Goal: Task Accomplishment & Management: Manage account settings

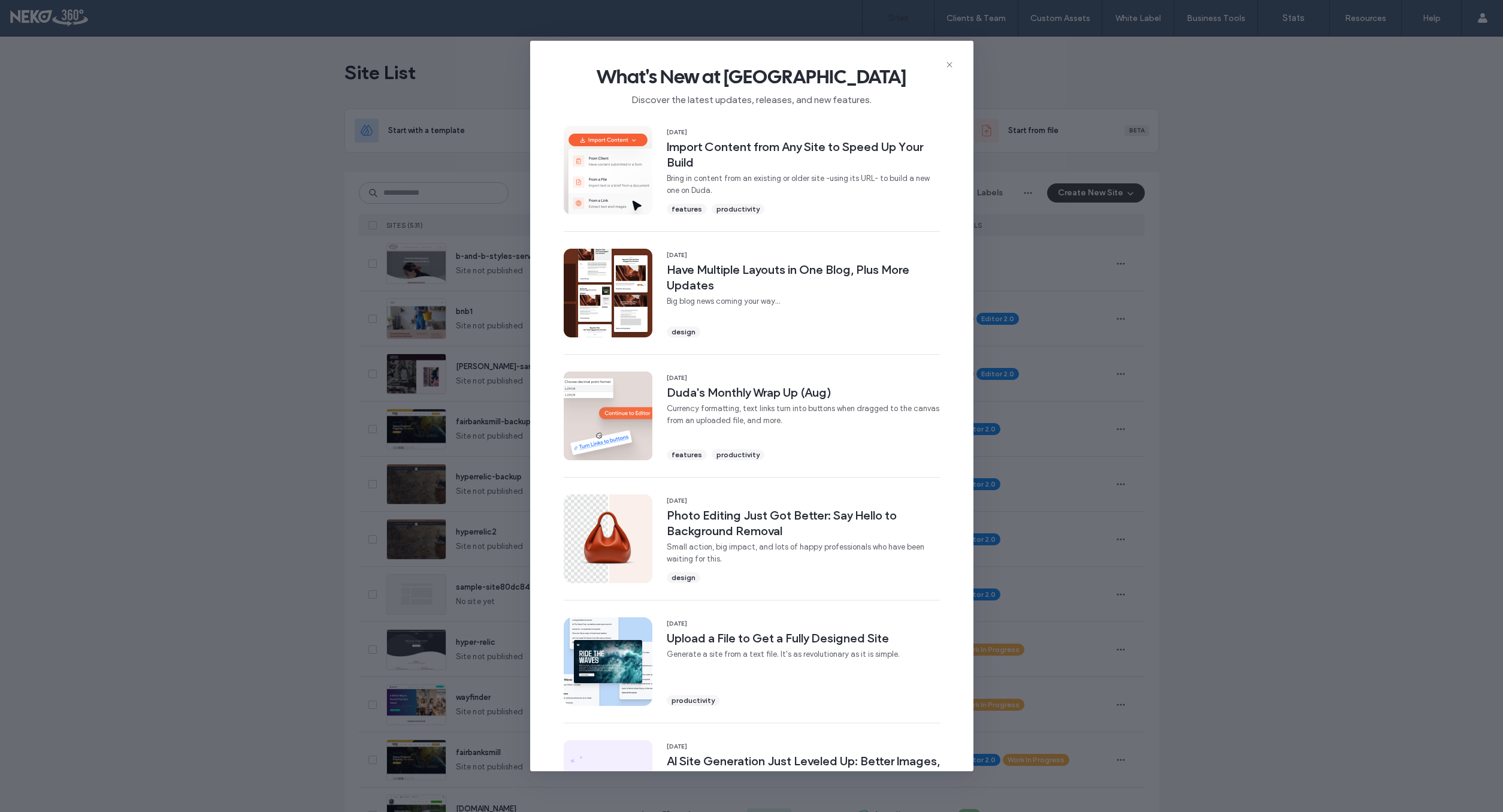
click at [944, 63] on div "What's New at [GEOGRAPHIC_DATA] Discover the latest updates, releases, and new …" at bounding box center [752, 81] width 443 height 80
click at [951, 61] on icon at bounding box center [949, 64] width 10 height 10
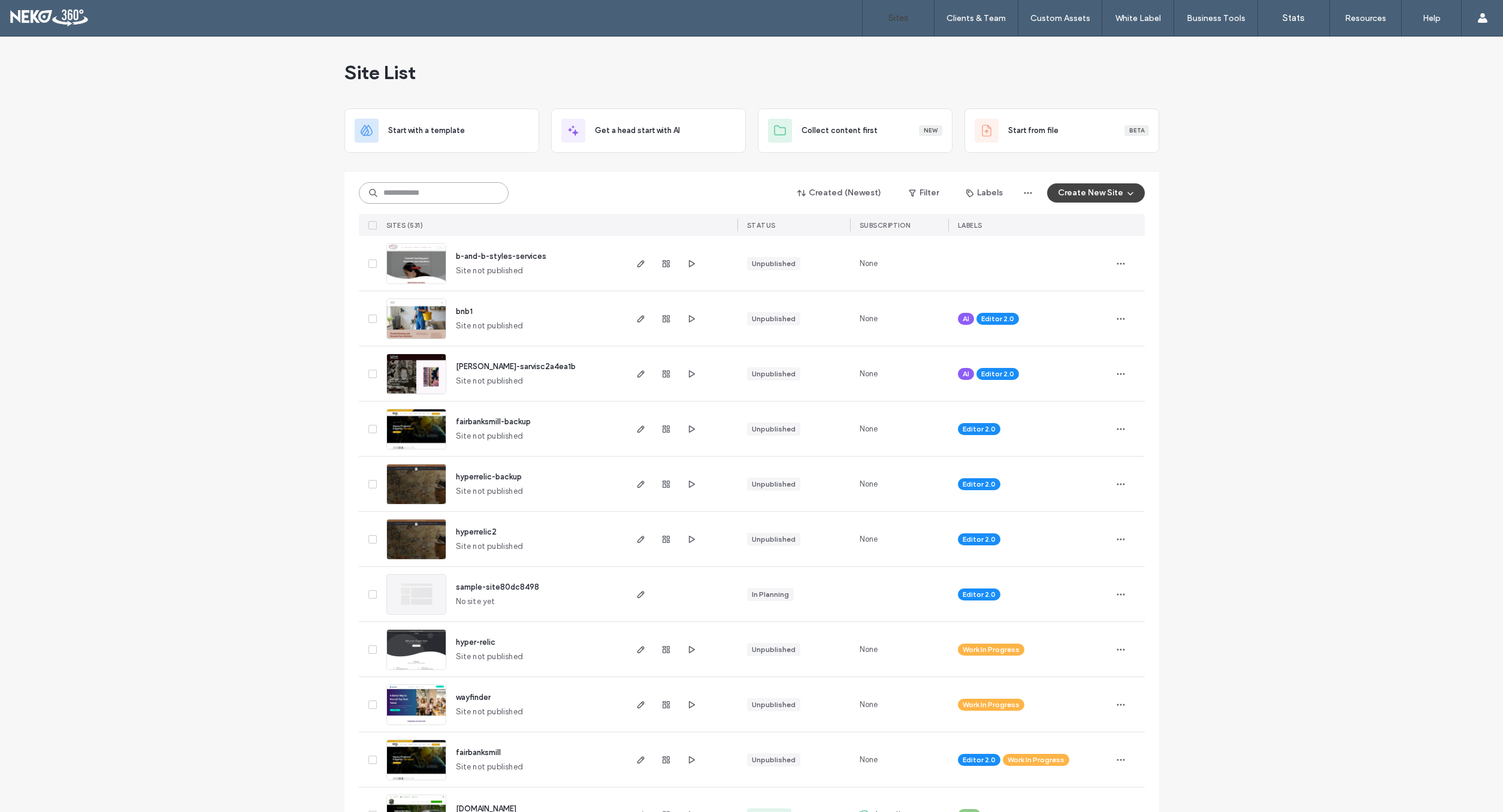
click at [403, 191] on input at bounding box center [434, 193] width 150 height 21
click at [1117, 264] on icon "button" at bounding box center [1120, 264] width 10 height 10
click at [1085, 364] on span "Assign Label" at bounding box center [1068, 363] width 44 height 12
click at [982, 342] on span "Work In Progress" at bounding box center [1007, 342] width 56 height 12
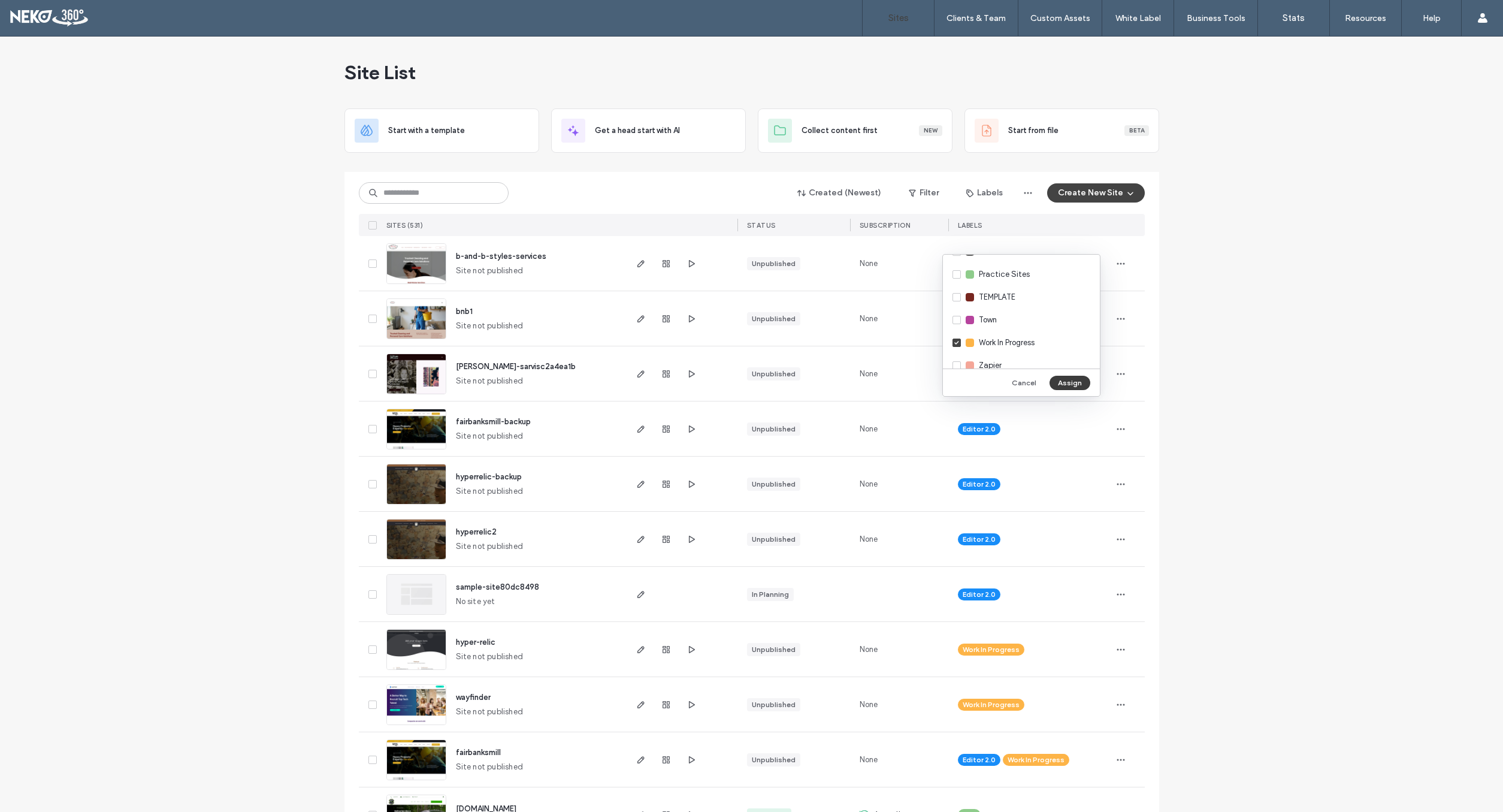
click at [1068, 380] on button "Assign" at bounding box center [1070, 383] width 41 height 14
click at [1123, 317] on icon "button" at bounding box center [1120, 318] width 10 height 10
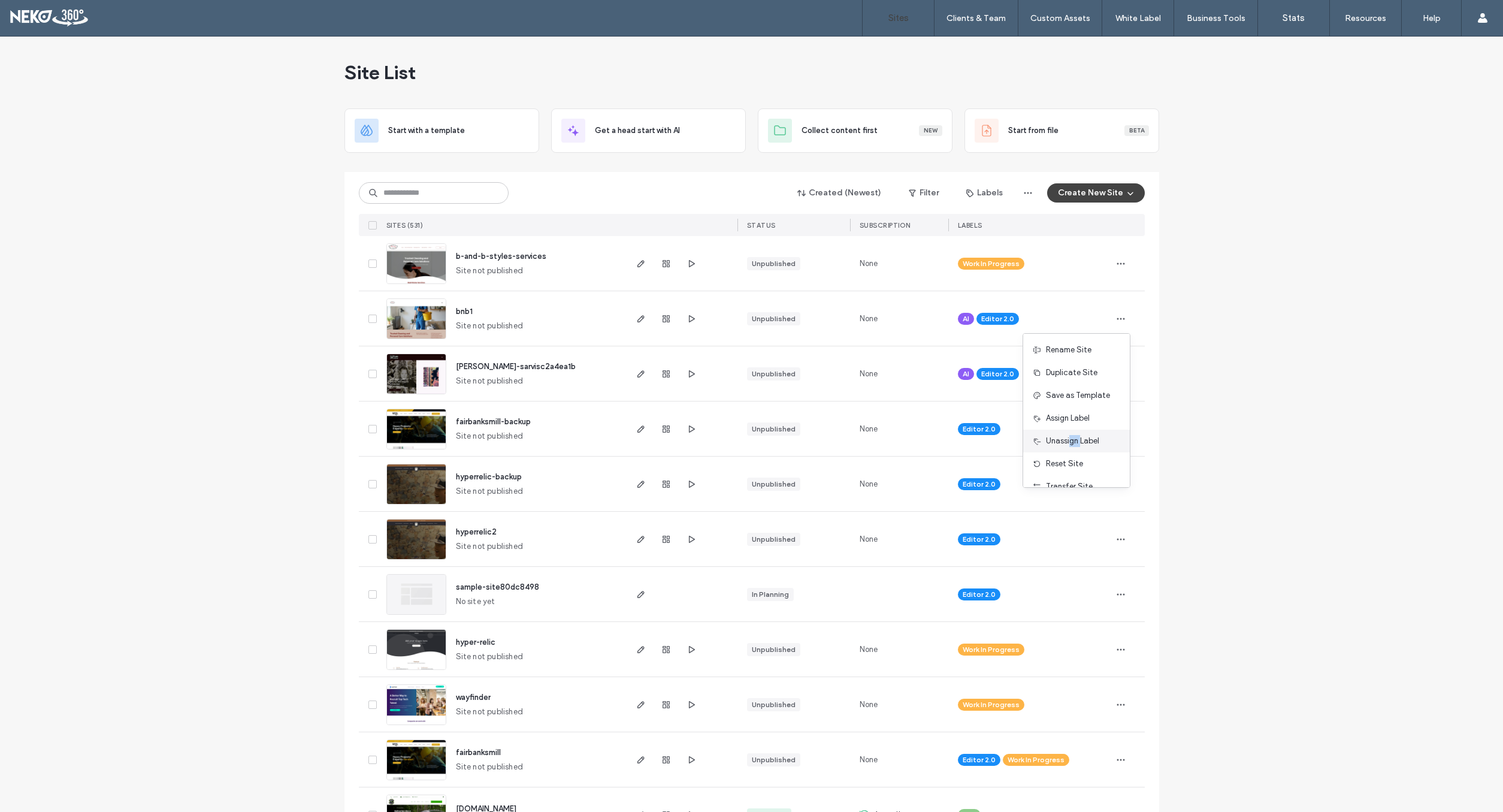
drag, startPoint x: 1072, startPoint y: 439, endPoint x: 1081, endPoint y: 427, distance: 15.0
click at [1081, 435] on span "Unassign Label" at bounding box center [1073, 440] width 53 height 12
click at [1112, 317] on span "button" at bounding box center [1120, 318] width 19 height 19
click at [1075, 420] on span "Assign Label" at bounding box center [1068, 418] width 44 height 12
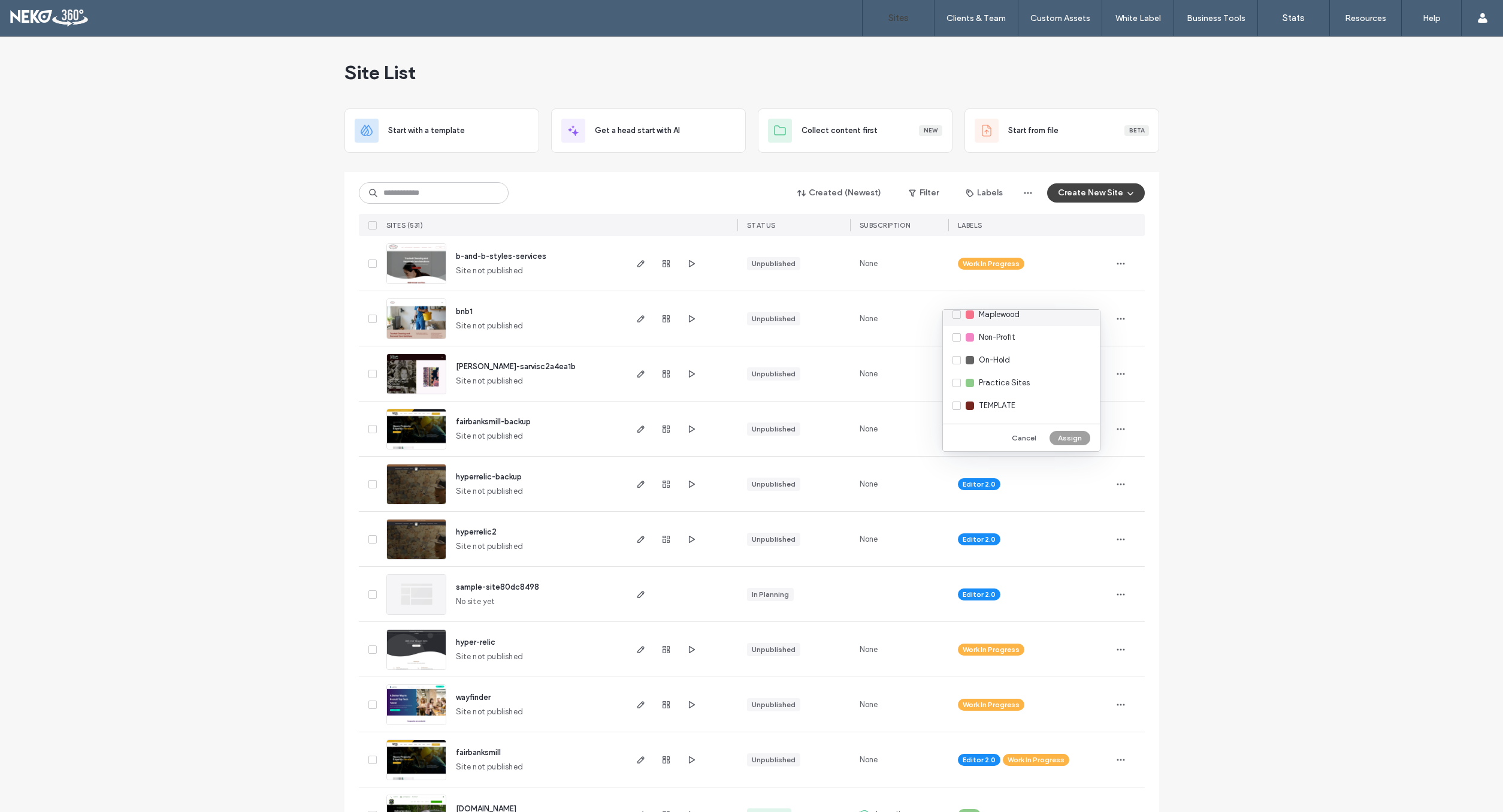
scroll to position [215, 0]
click at [958, 385] on div "Practice Sites" at bounding box center [1021, 383] width 157 height 23
click at [1064, 442] on button "Assign" at bounding box center [1070, 438] width 41 height 14
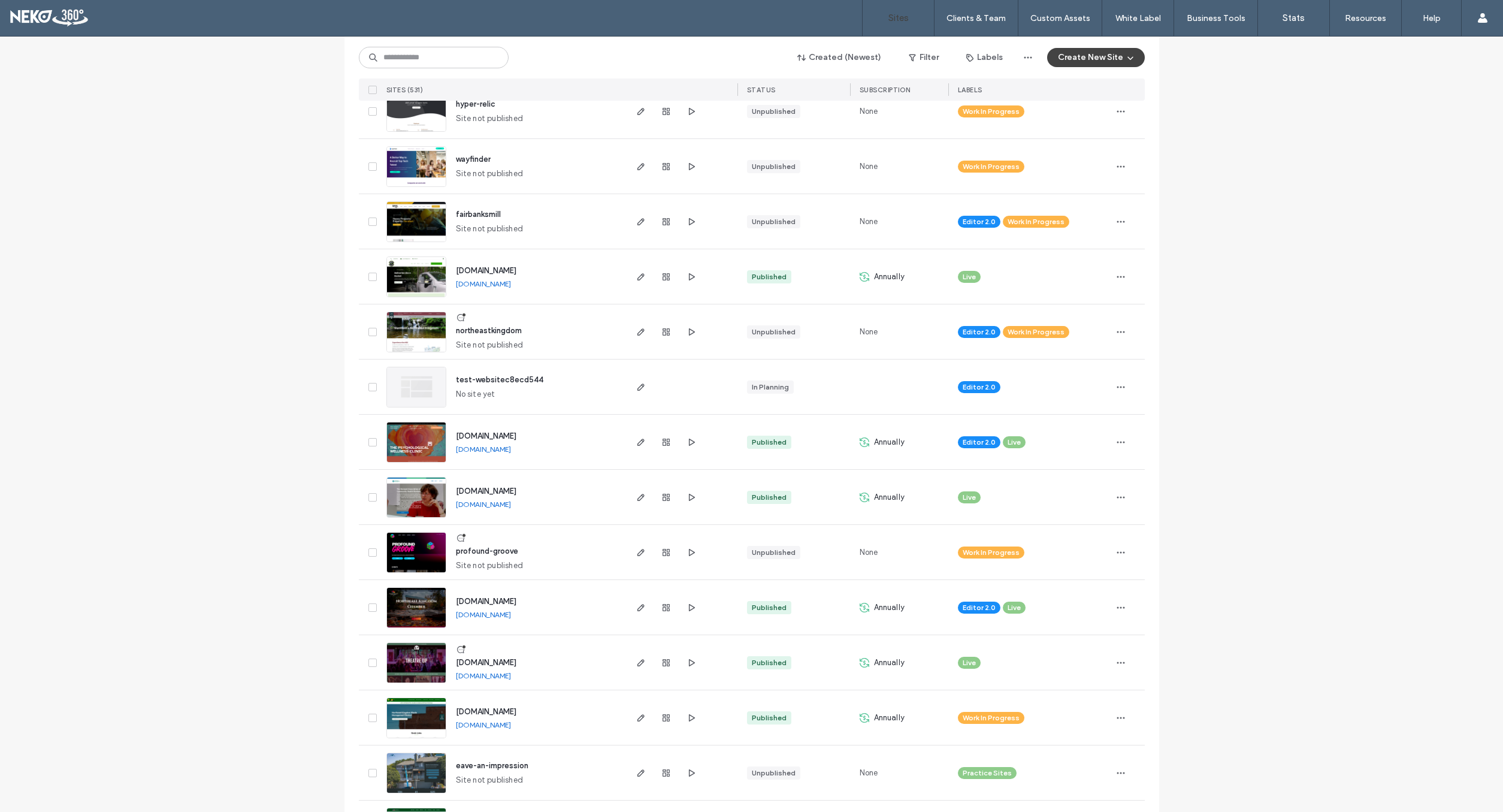
scroll to position [539, 0]
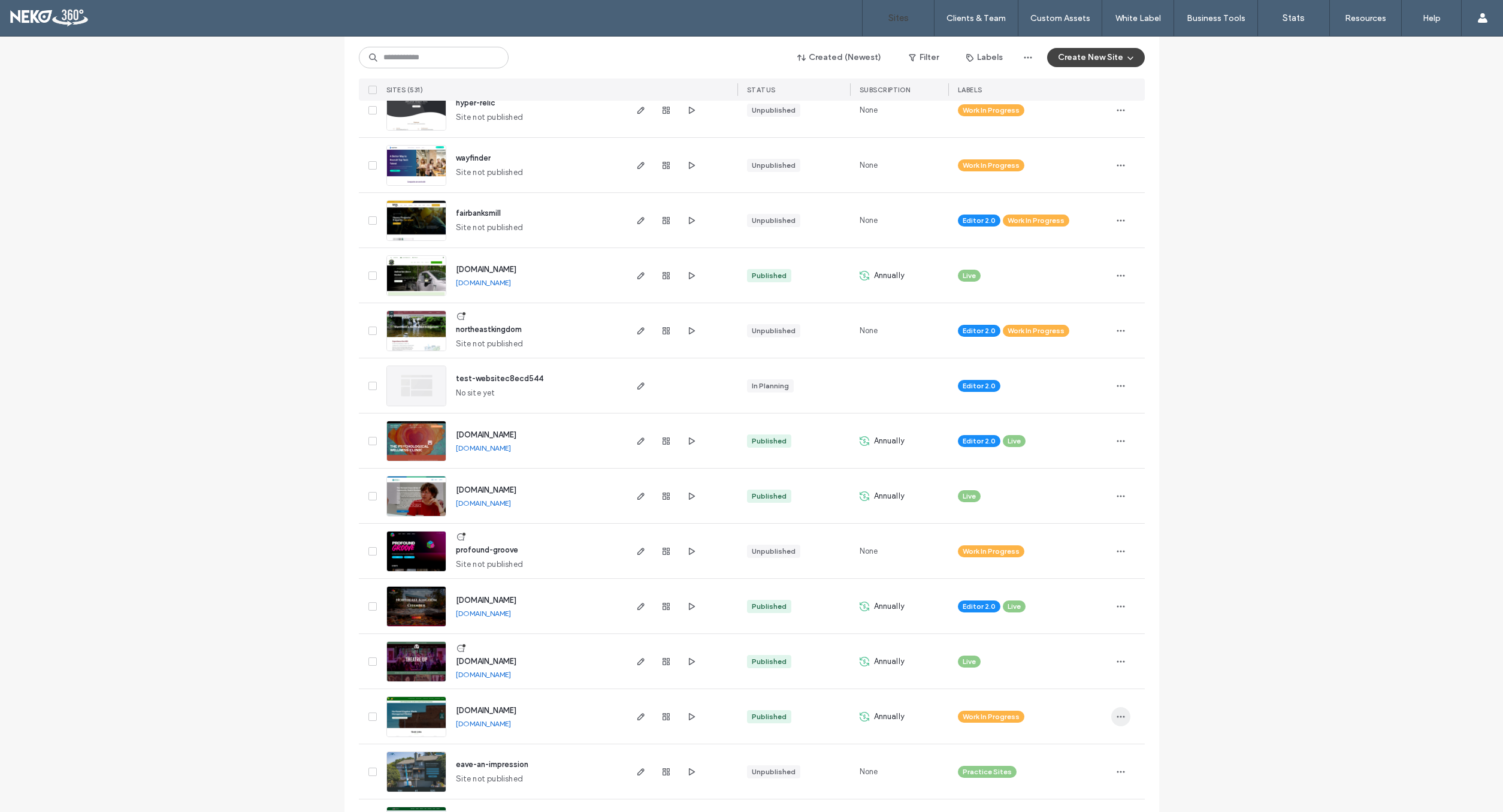
click at [1119, 714] on icon "button" at bounding box center [1120, 716] width 10 height 10
click at [1064, 608] on span "Assign Label" at bounding box center [1068, 610] width 44 height 12
click at [958, 673] on div "Live" at bounding box center [1021, 674] width 157 height 23
click at [1074, 714] on button "Assign" at bounding box center [1070, 712] width 41 height 14
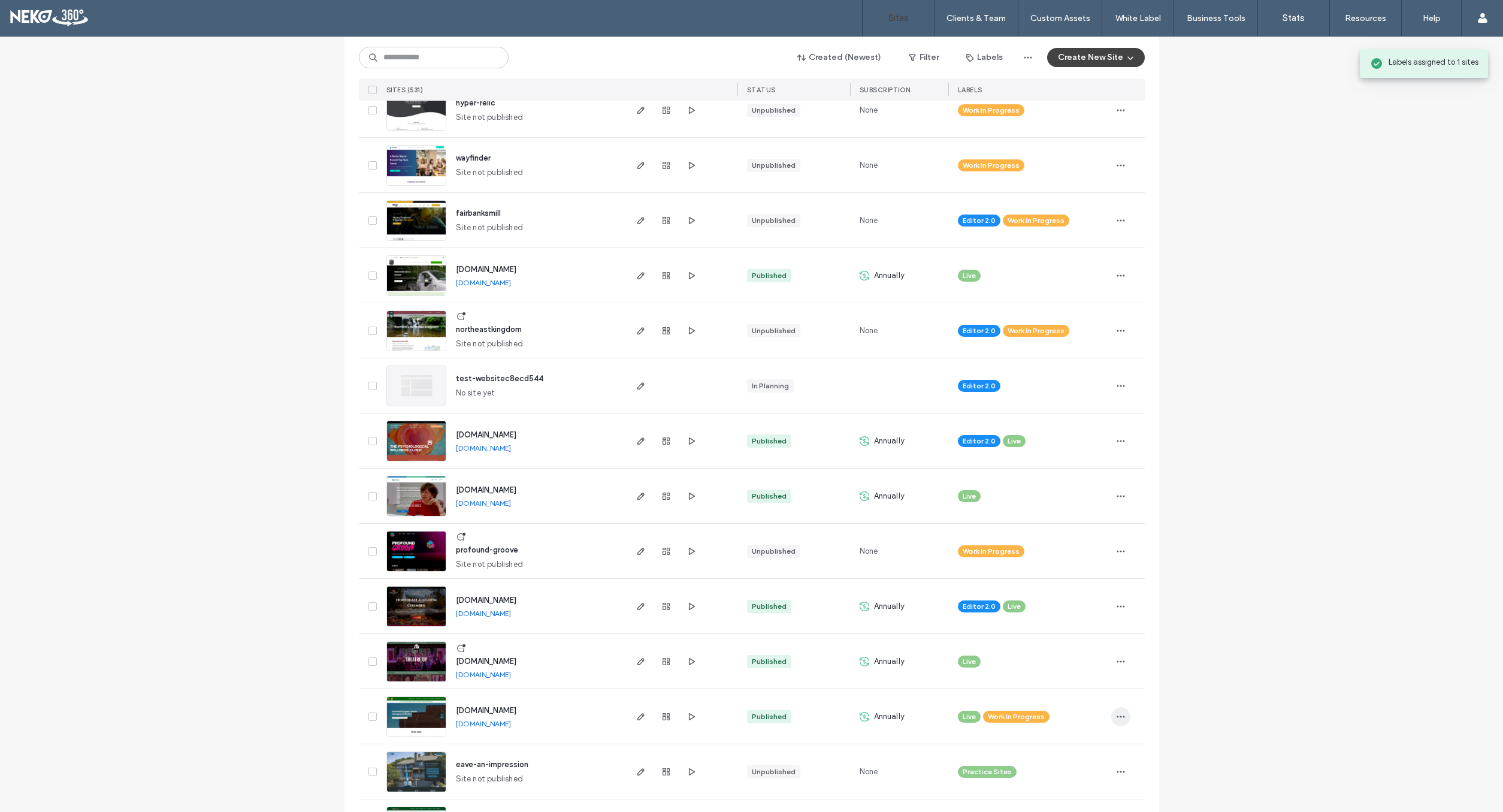
click at [1115, 714] on span "button" at bounding box center [1120, 716] width 19 height 19
click at [1063, 634] on span "Unassign Label" at bounding box center [1073, 632] width 53 height 12
click at [981, 707] on icon at bounding box center [981, 708] width 5 height 5
click at [982, 707] on span "Work In Progress" at bounding box center [1010, 707] width 57 height 11
click at [1022, 708] on icon at bounding box center [1025, 708] width 5 height 5
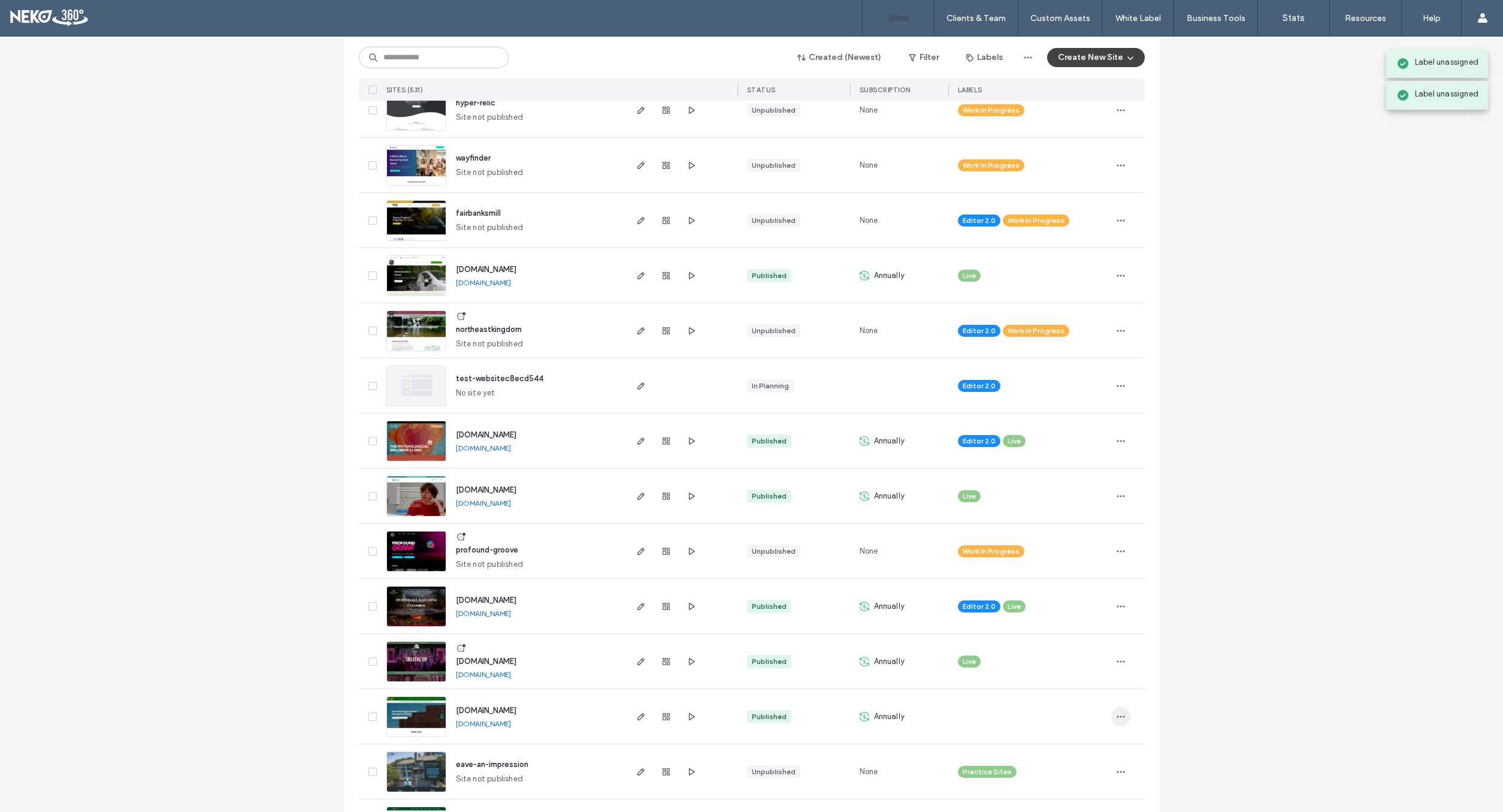
click at [1125, 717] on icon "button" at bounding box center [1120, 716] width 10 height 10
click at [1081, 616] on span "Assign Label" at bounding box center [1068, 610] width 44 height 12
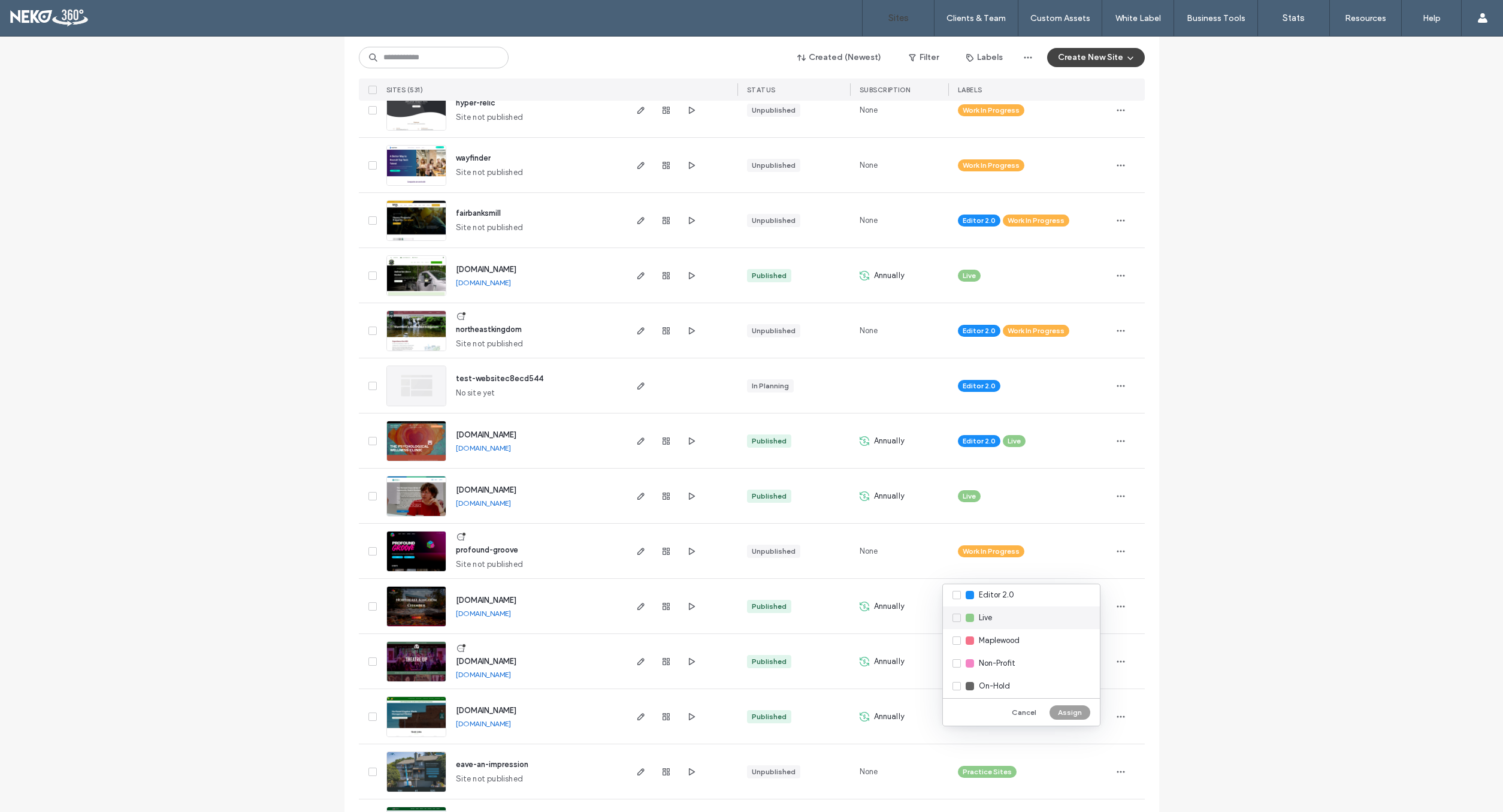
scroll to position [162, 0]
click at [959, 620] on div "Live" at bounding box center [1021, 620] width 157 height 23
click at [1068, 712] on button "Assign" at bounding box center [1070, 712] width 41 height 14
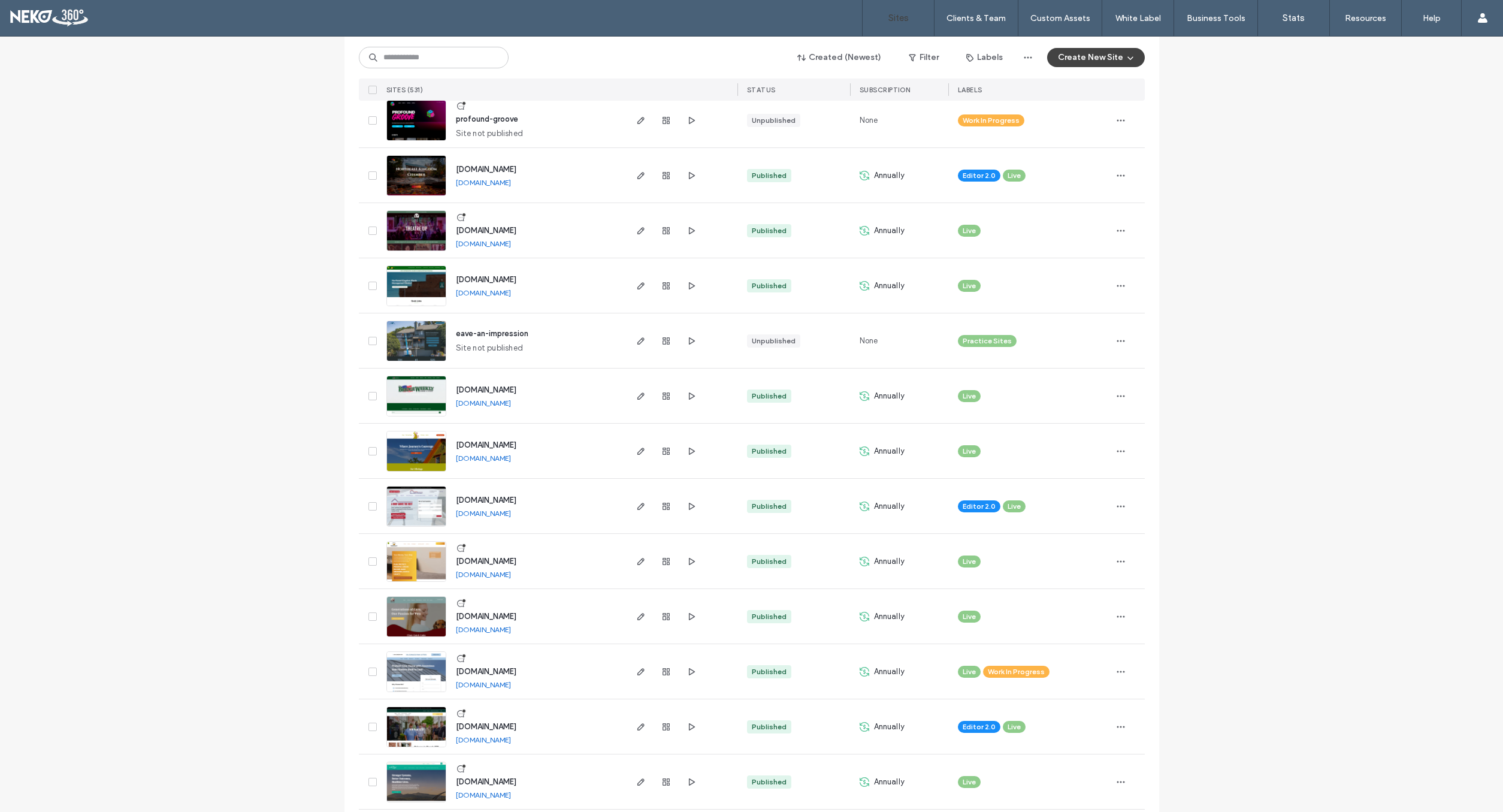
scroll to position [971, 0]
click at [414, 64] on input at bounding box center [434, 57] width 150 height 21
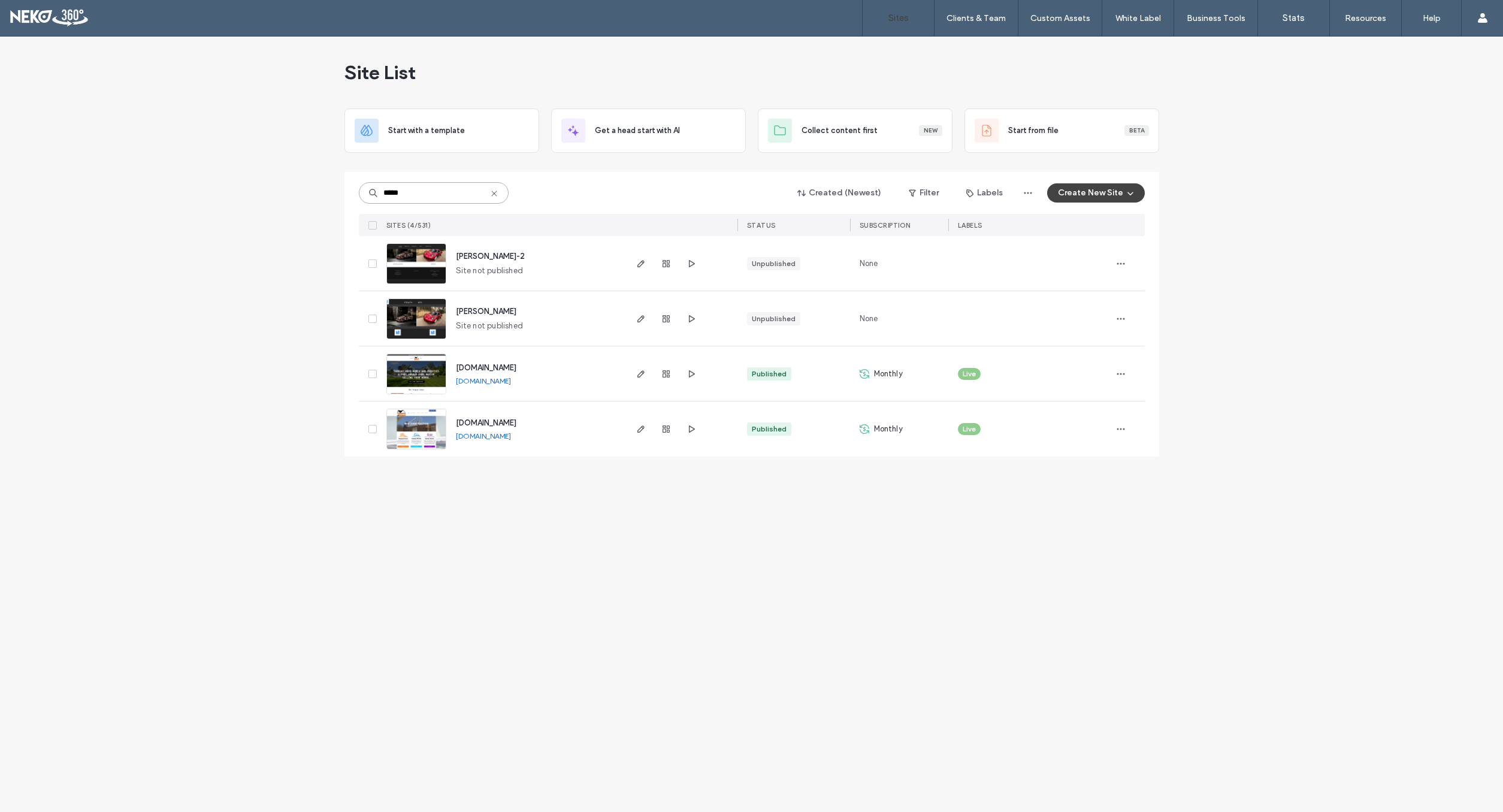
scroll to position [0, 0]
type input "*****"
click at [667, 429] on icon "button" at bounding box center [666, 429] width 10 height 10
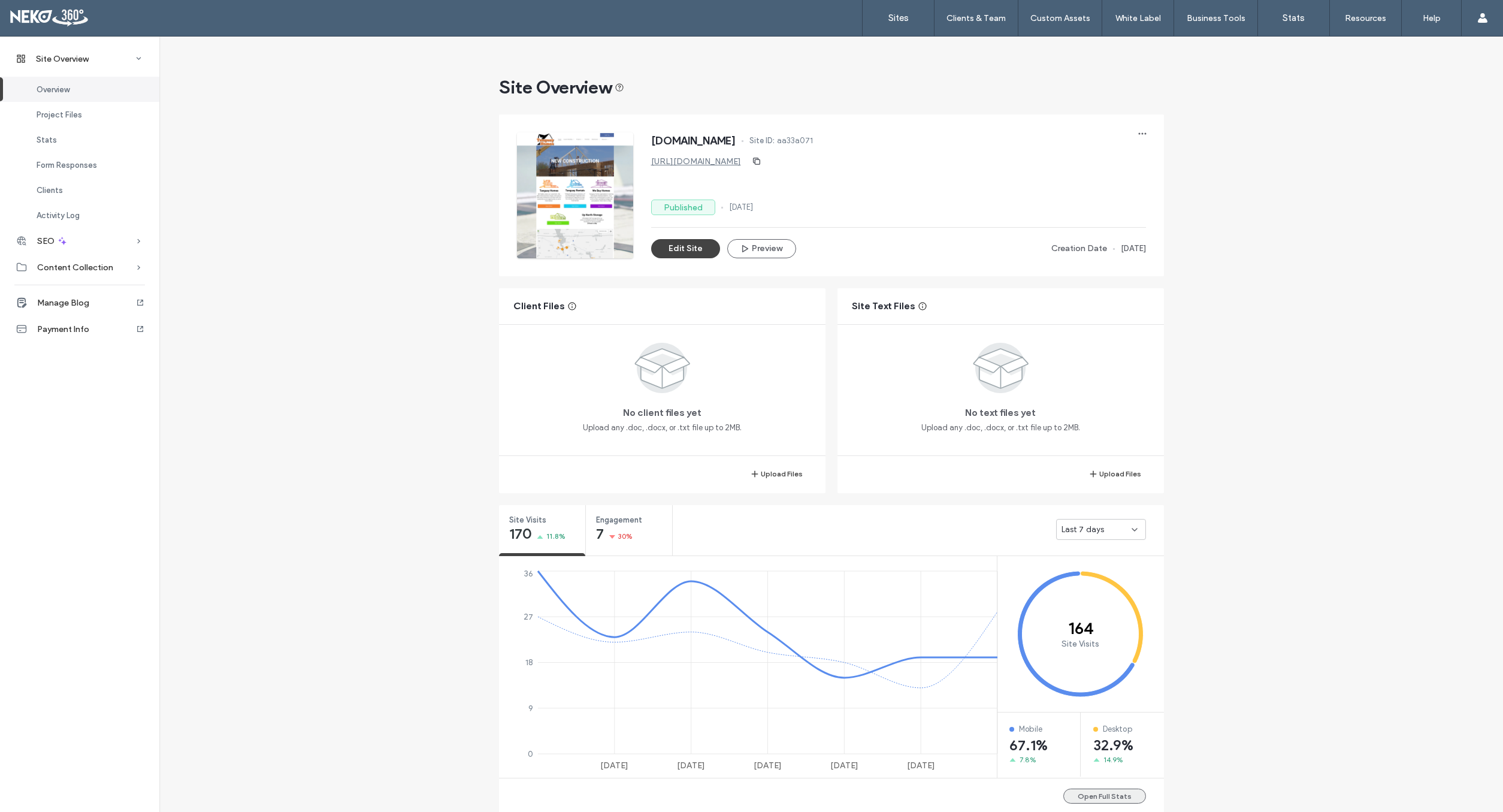
click at [1089, 802] on button "Open Full Stats" at bounding box center [1104, 796] width 83 height 15
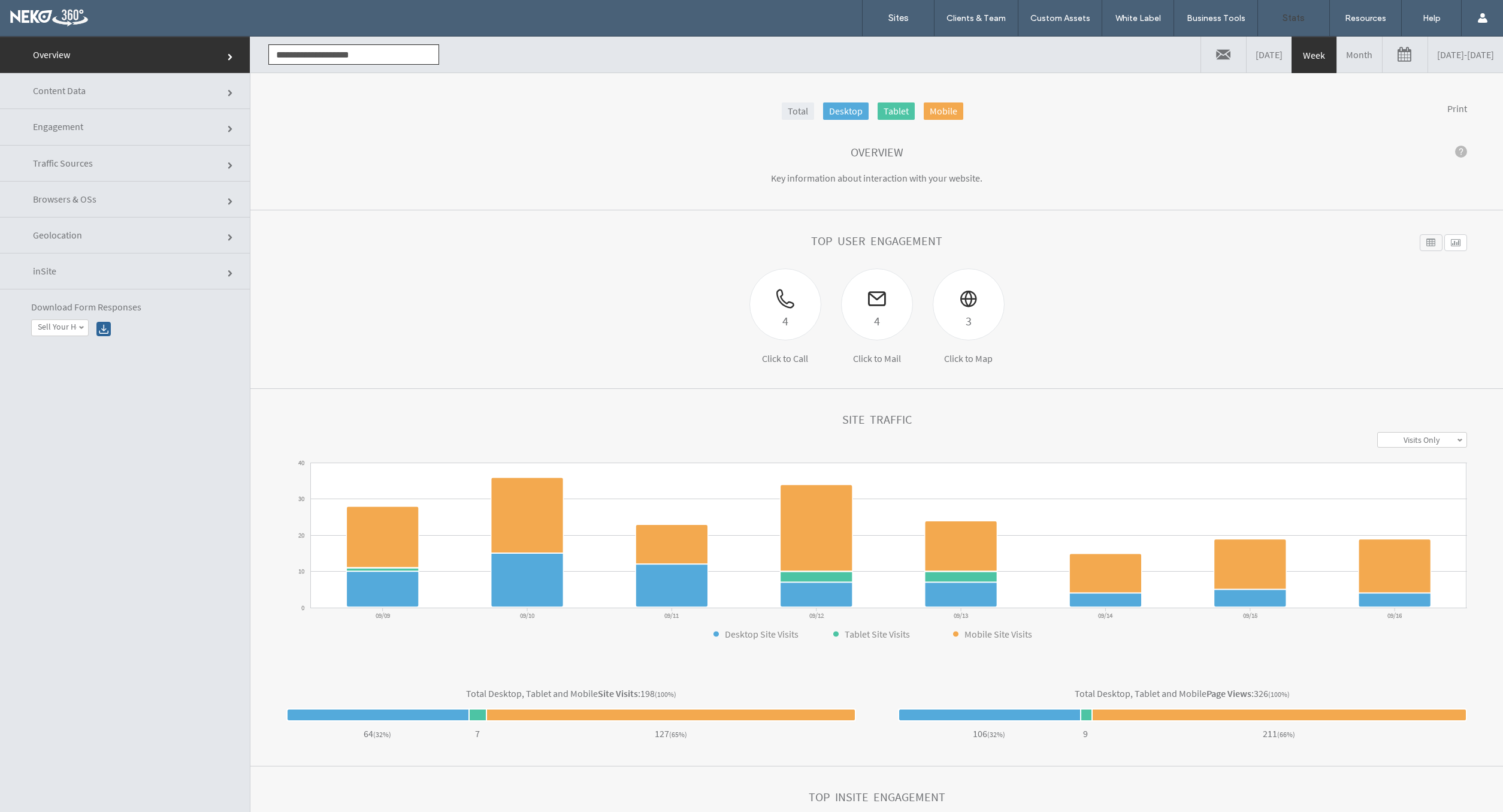
drag, startPoint x: 1321, startPoint y: 63, endPoint x: 1335, endPoint y: 60, distance: 14.3
click at [1337, 63] on link "Month" at bounding box center [1359, 54] width 45 height 36
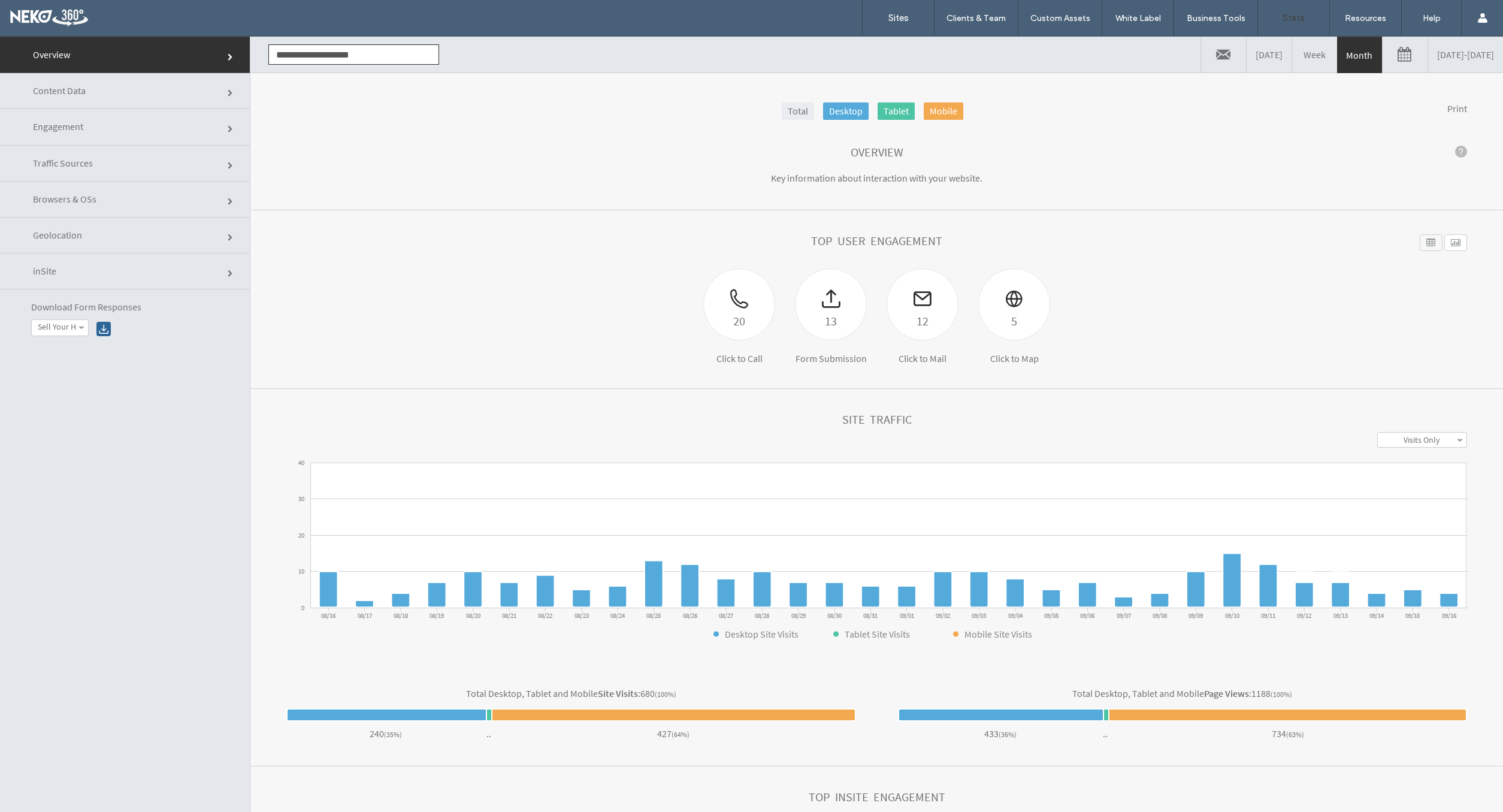
click at [1383, 53] on link at bounding box center [1405, 54] width 45 height 36
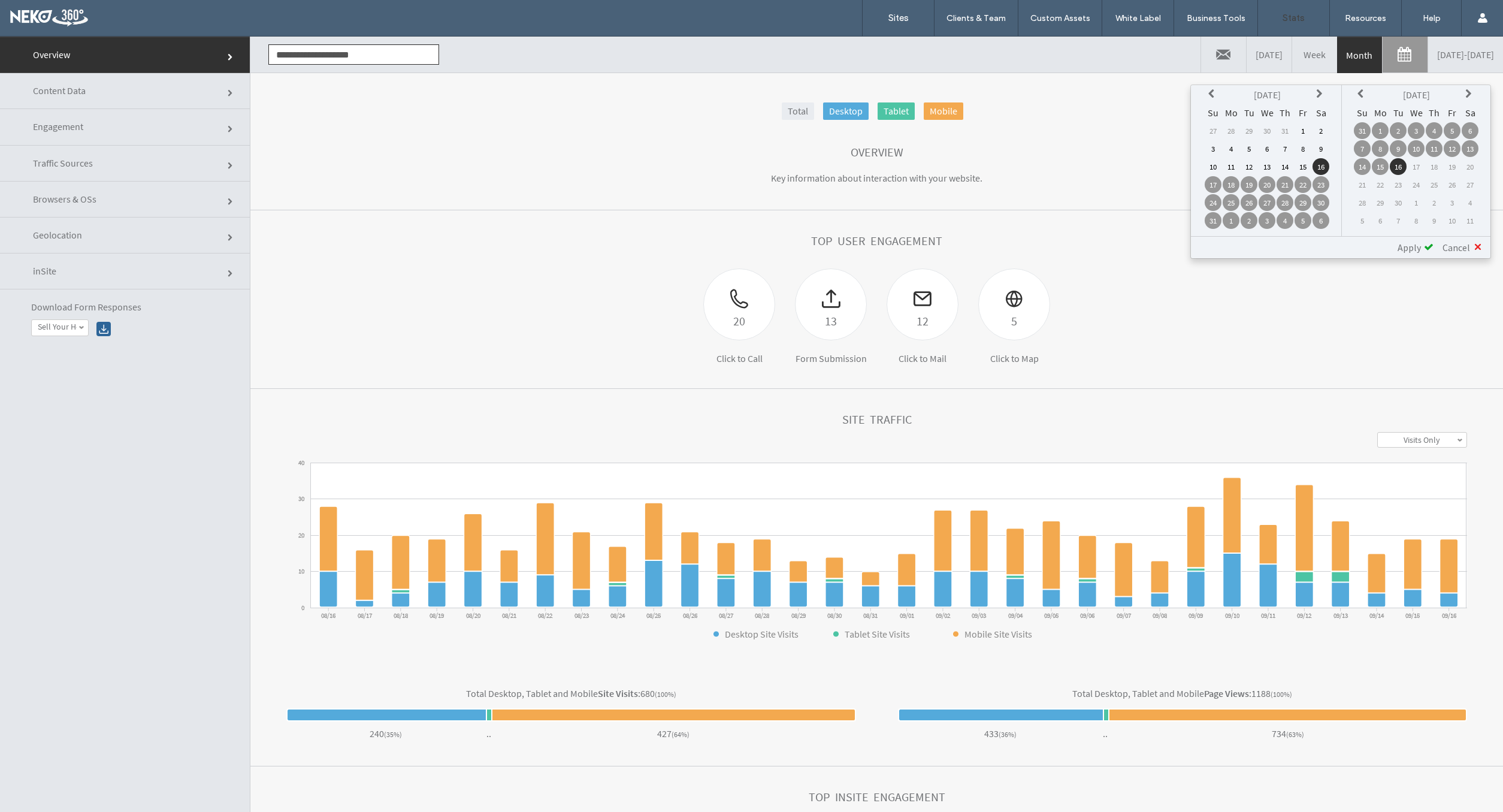
click at [1308, 129] on td "1" at bounding box center [1303, 131] width 17 height 17
click at [1359, 129] on td "31" at bounding box center [1362, 131] width 17 height 17
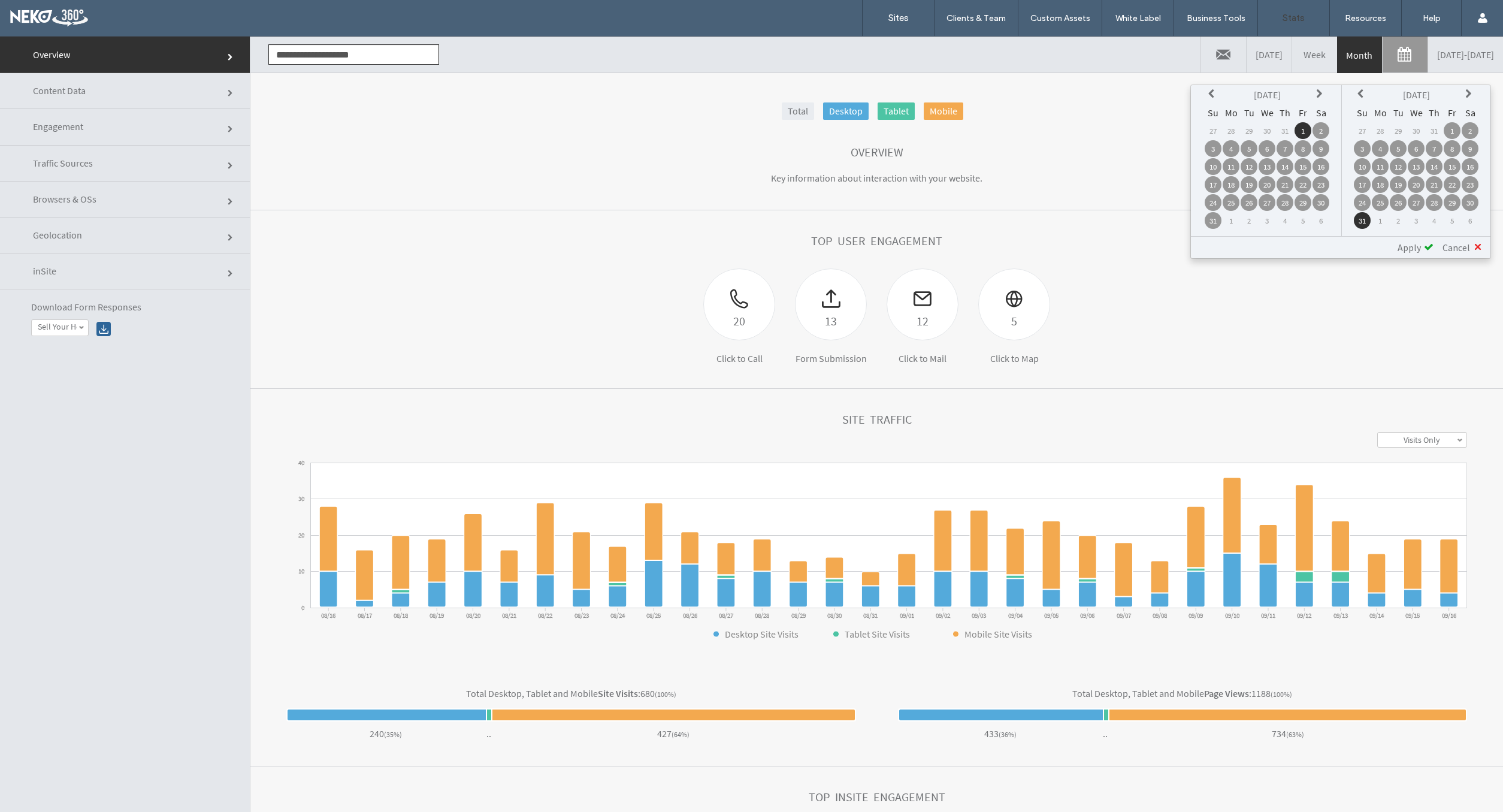
click at [1424, 249] on div "Apply" at bounding box center [1411, 247] width 45 height 12
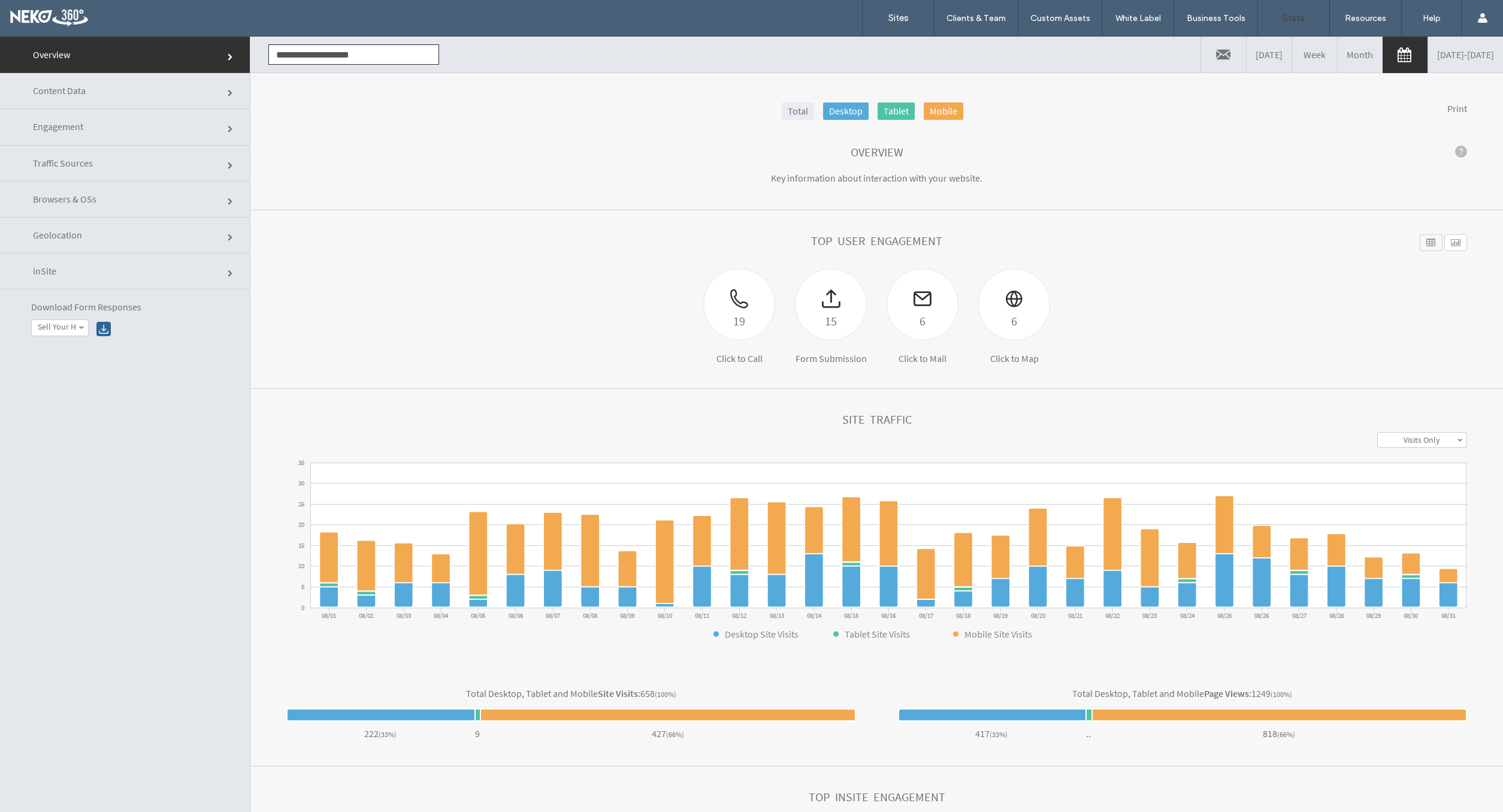
click at [116, 133] on link "Engagement" at bounding box center [125, 127] width 250 height 36
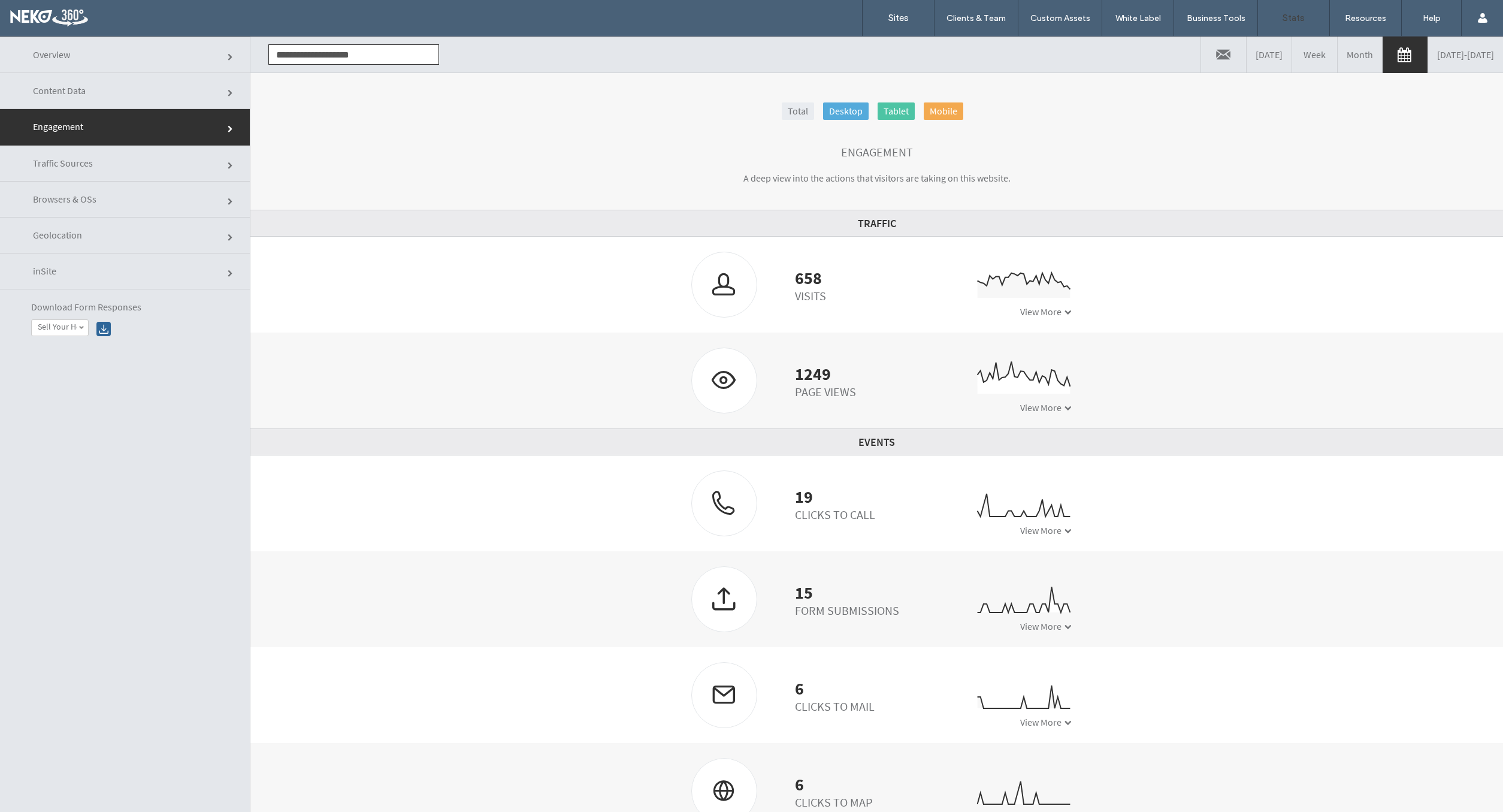
click at [1383, 54] on link at bounding box center [1405, 55] width 45 height 36
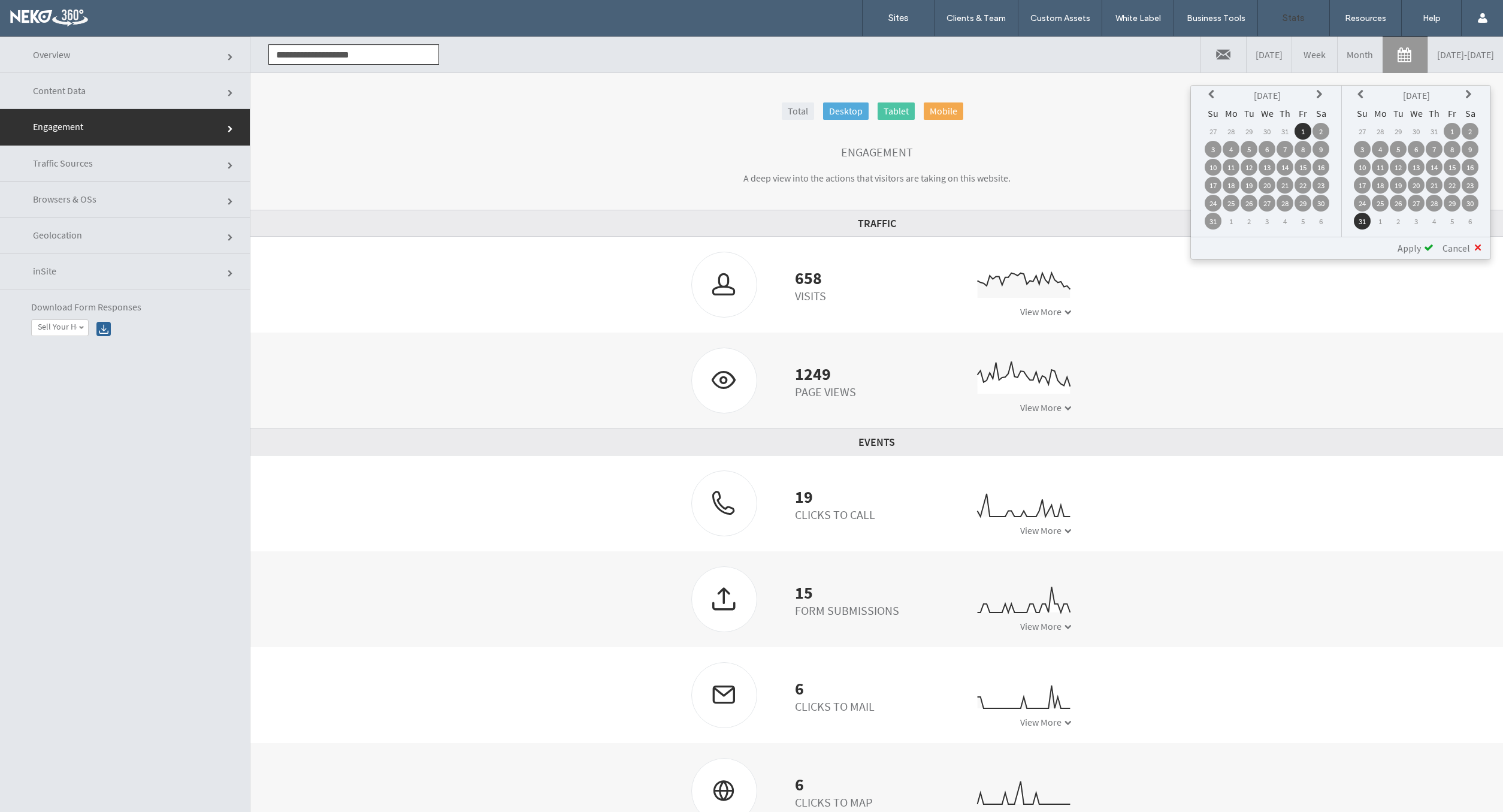
click at [1208, 96] on th at bounding box center [1213, 96] width 17 height 17
click at [1248, 130] on td "1" at bounding box center [1249, 131] width 17 height 17
click at [1435, 133] on td "31" at bounding box center [1434, 131] width 17 height 17
click at [1413, 251] on span "Apply" at bounding box center [1409, 248] width 23 height 12
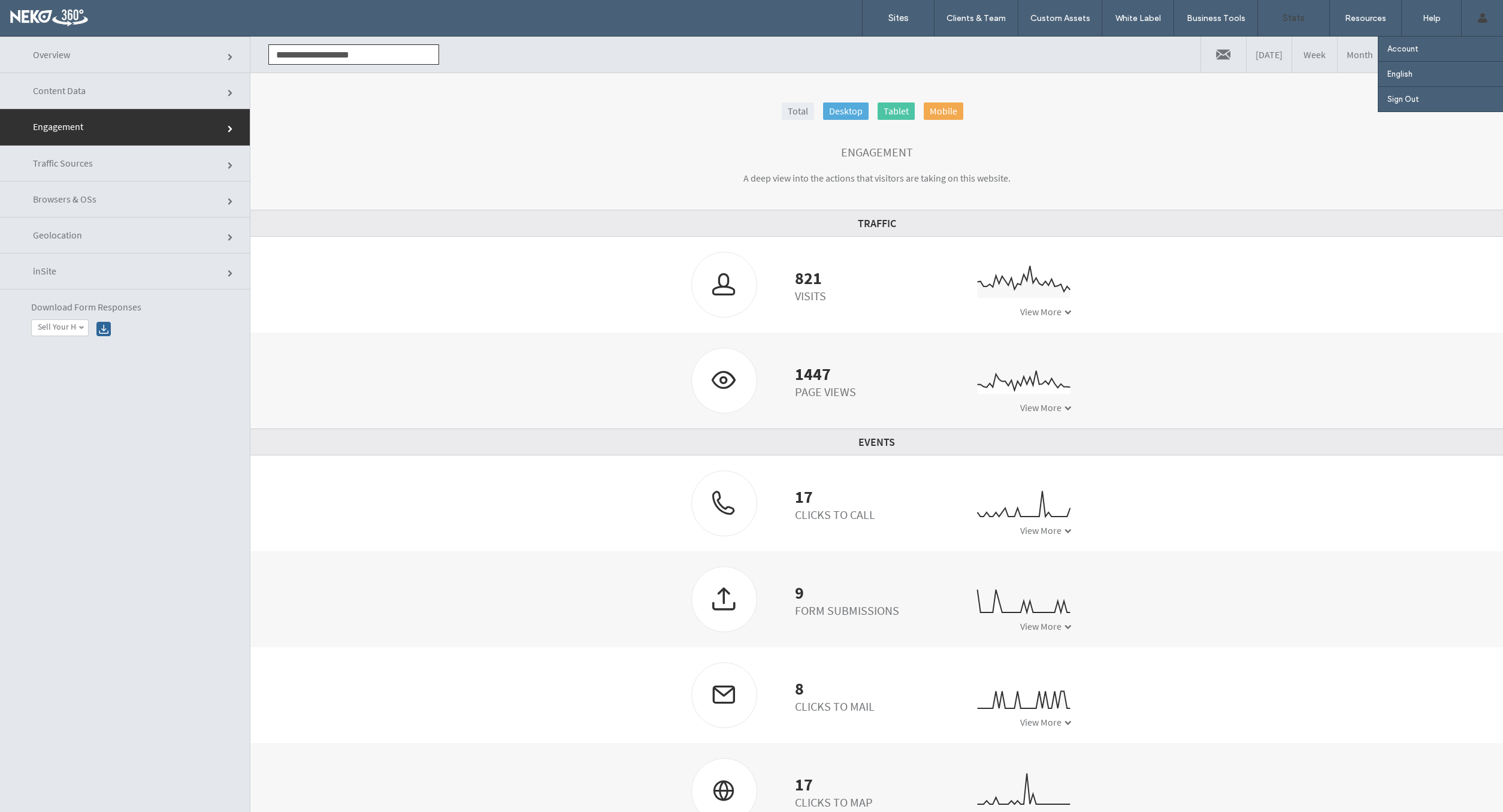
click at [1487, 15] on div "Account English Español (España) Português Français Deutsch Türkçe English (UK)…" at bounding box center [1482, 18] width 42 height 36
click at [900, 16] on label "Sites" at bounding box center [899, 18] width 20 height 11
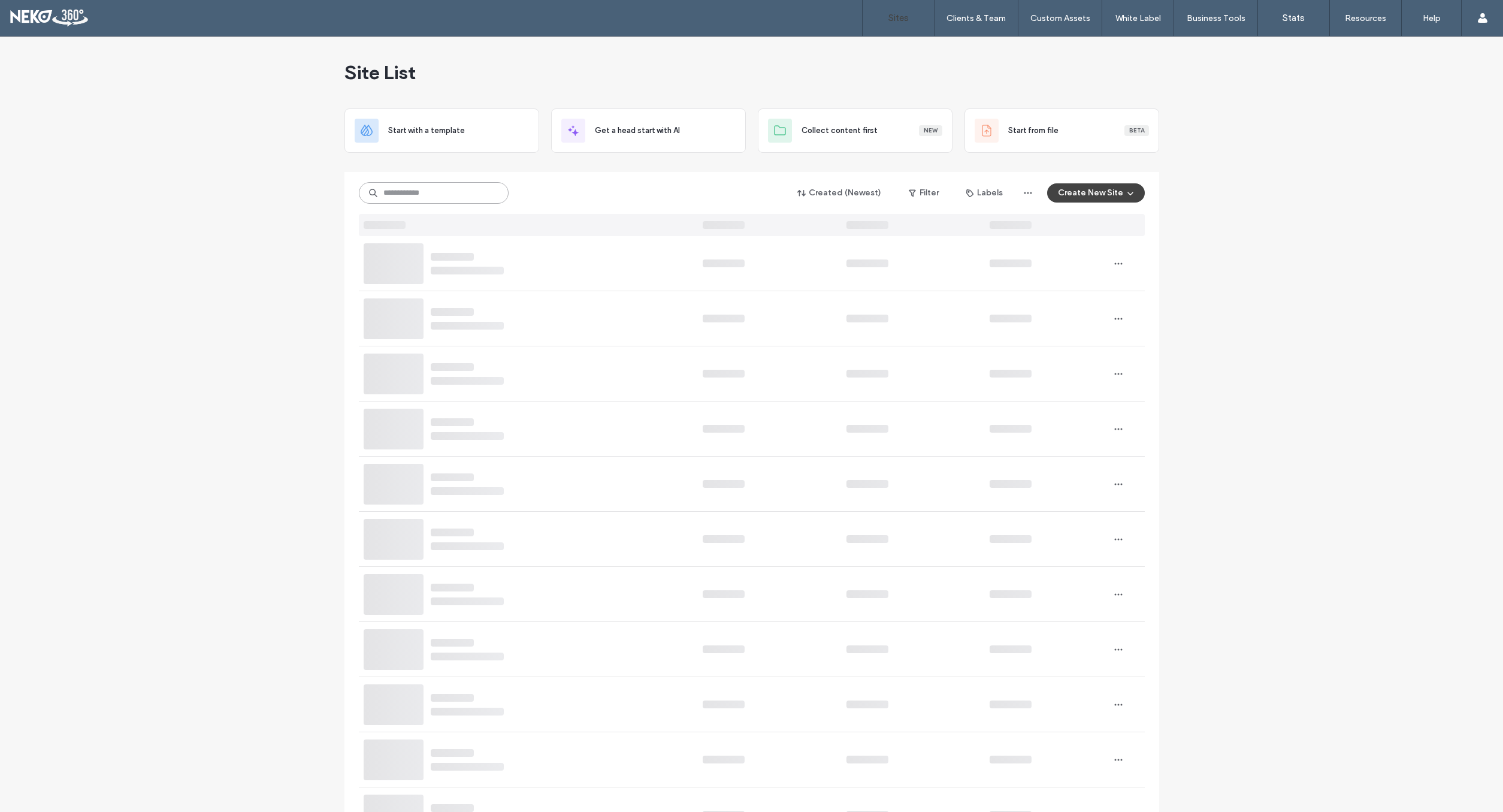
click at [405, 194] on input at bounding box center [434, 193] width 150 height 21
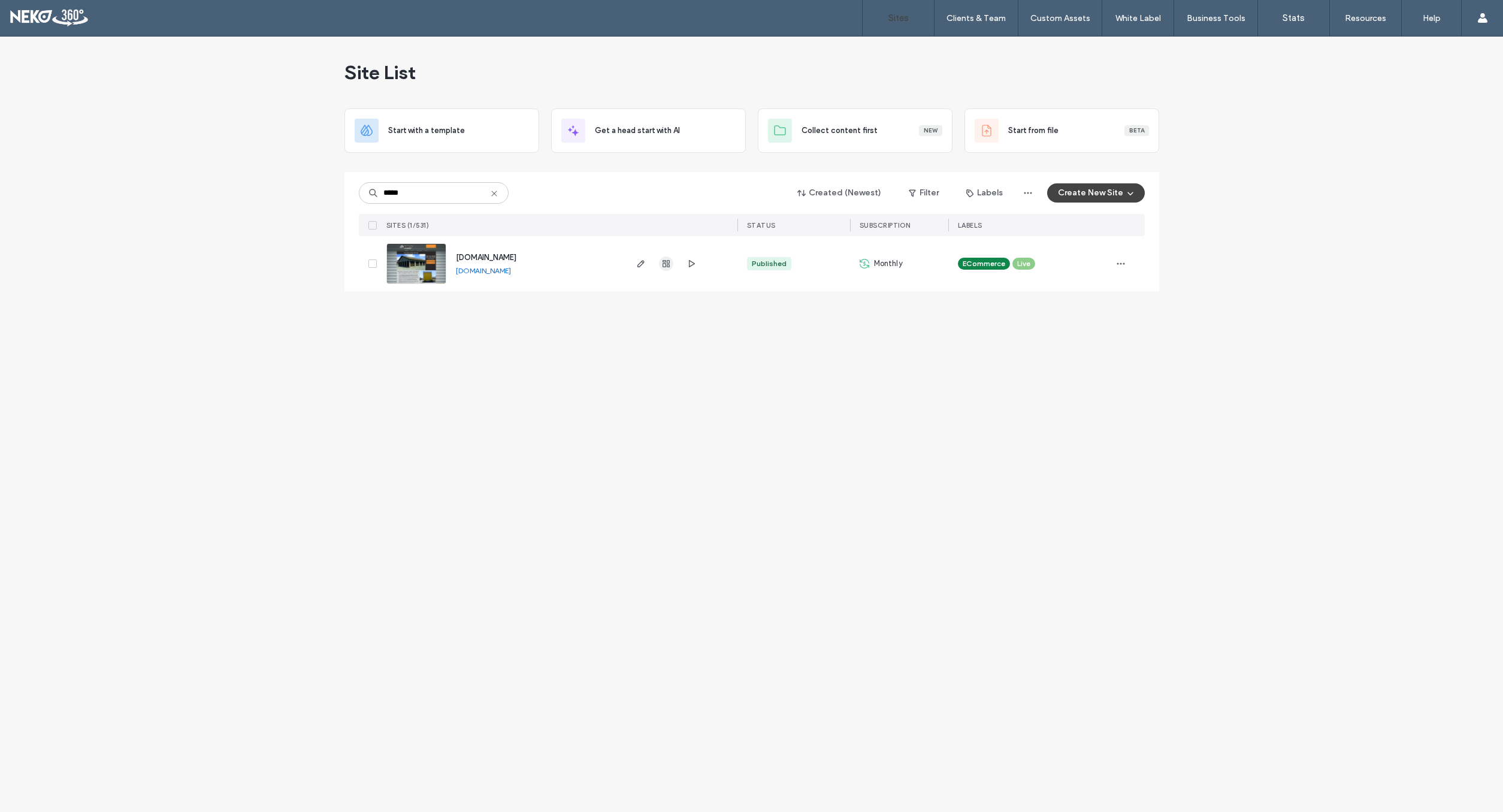
type input "*****"
click at [666, 262] on use "button" at bounding box center [666, 264] width 7 height 7
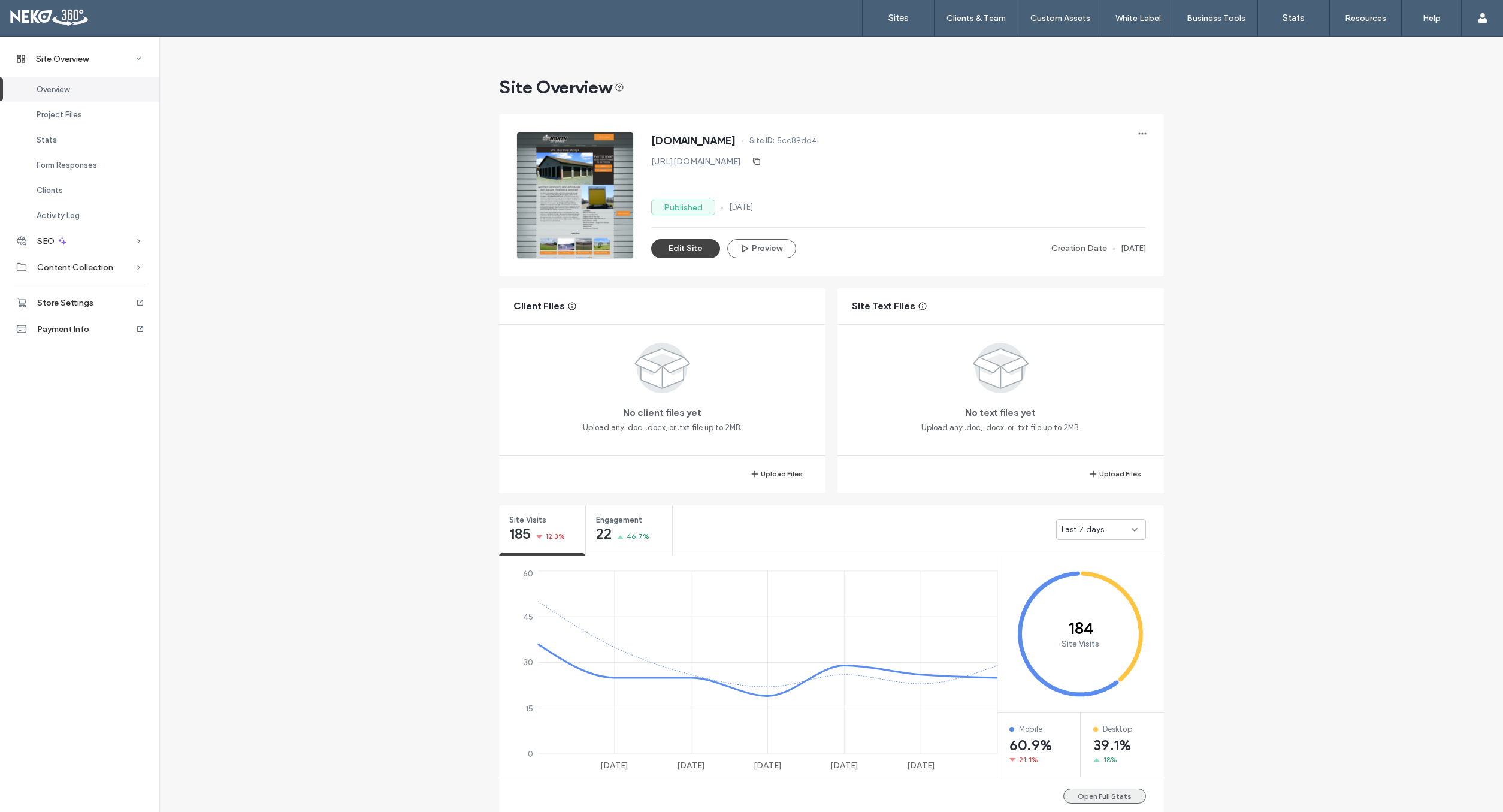
click at [1089, 791] on button "Open Full Stats" at bounding box center [1104, 796] width 83 height 15
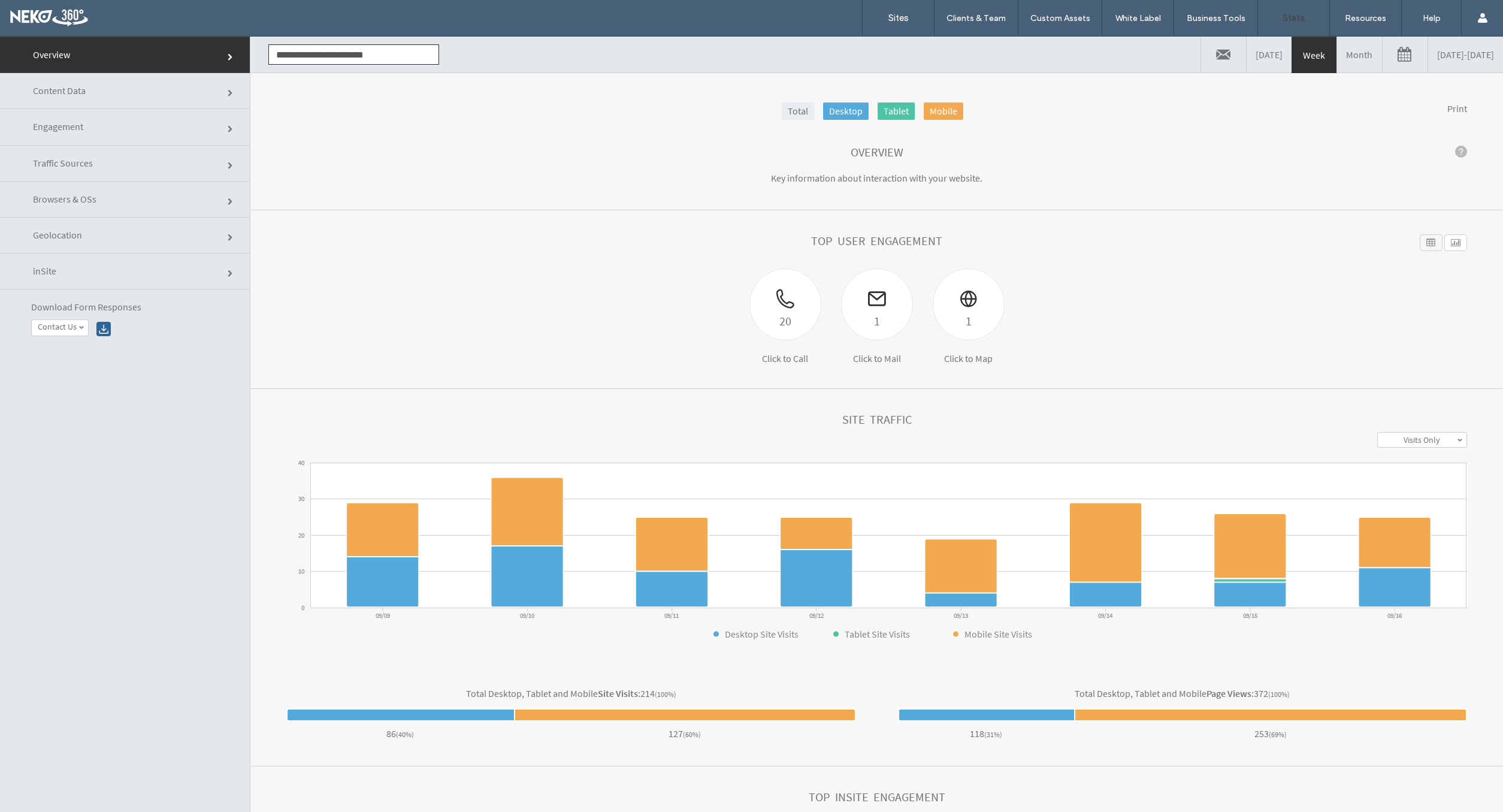
click at [1337, 57] on link "Month" at bounding box center [1359, 54] width 45 height 36
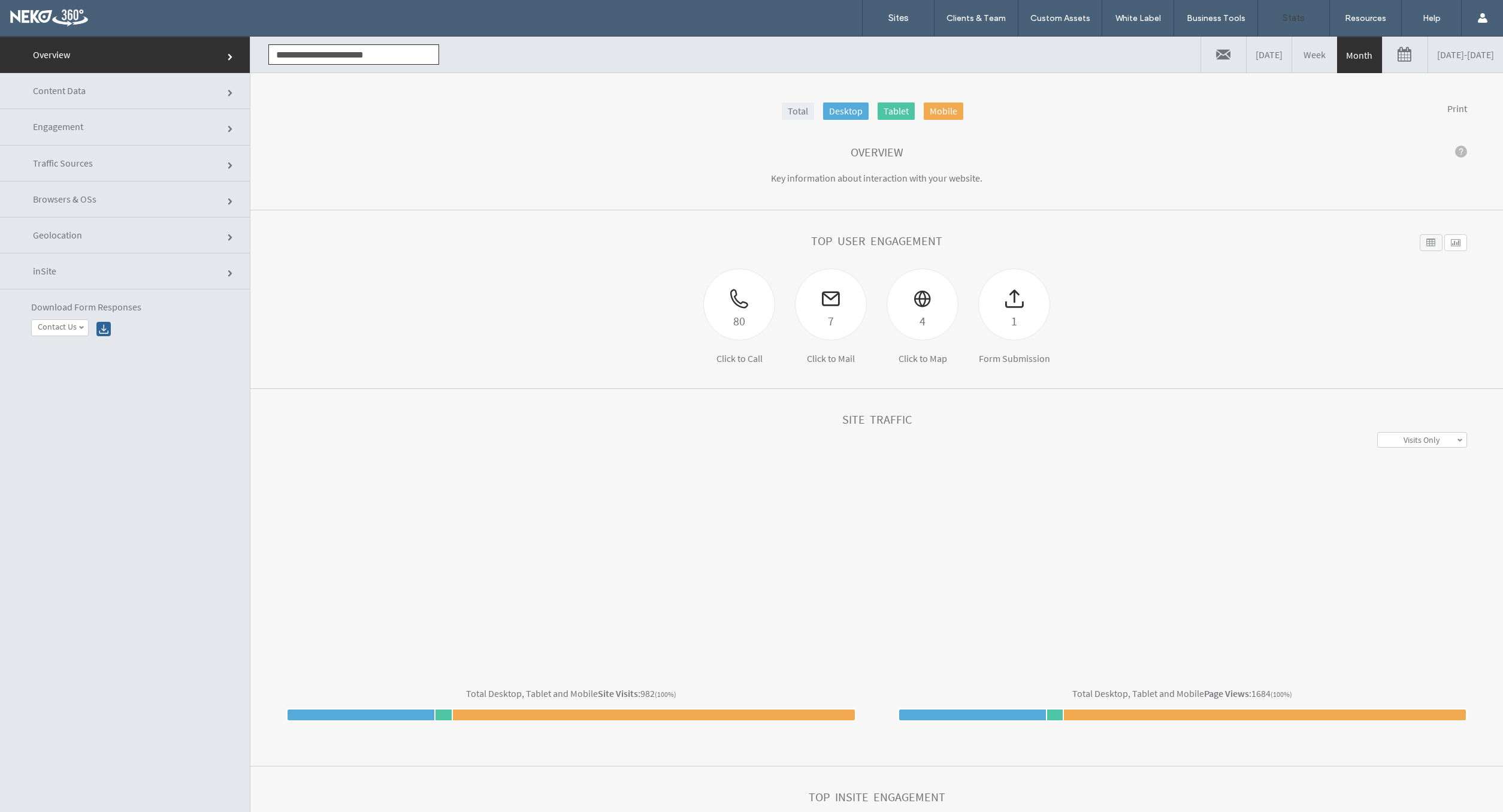
click at [1383, 55] on link at bounding box center [1405, 54] width 45 height 36
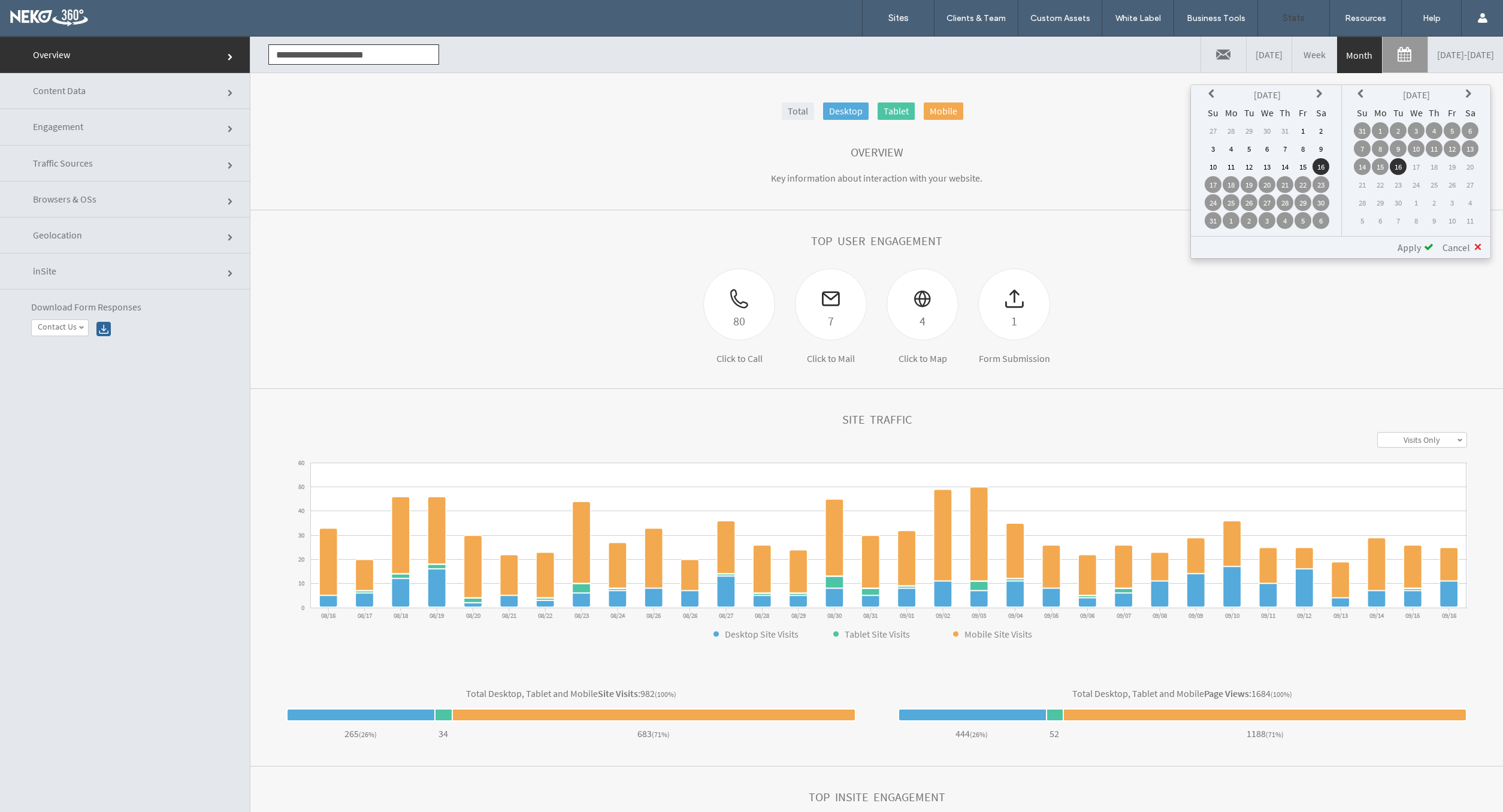
click at [1301, 132] on td "1" at bounding box center [1303, 131] width 17 height 17
click at [1366, 131] on td "31" at bounding box center [1362, 131] width 17 height 17
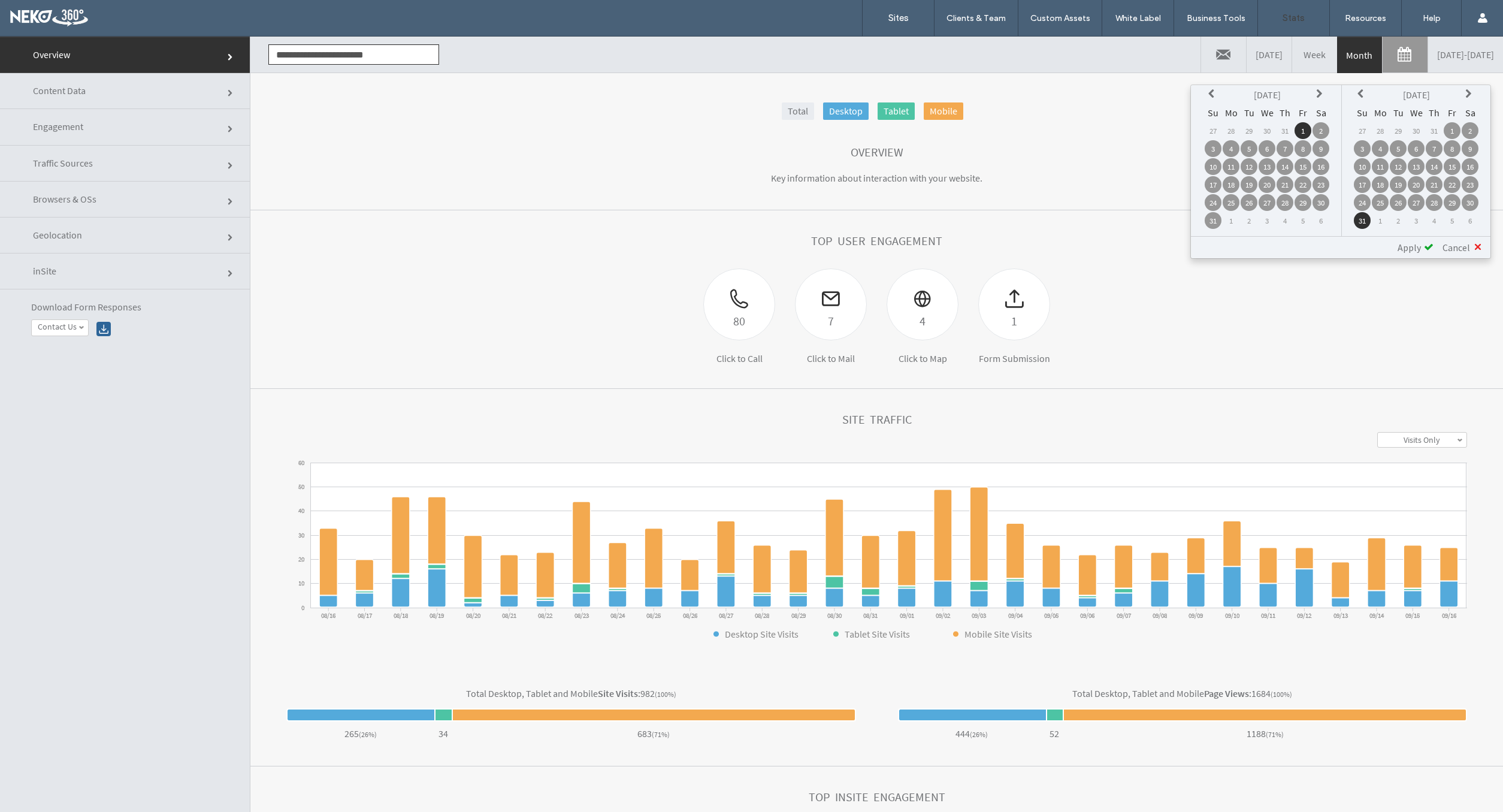
click at [1420, 248] on span "Apply" at bounding box center [1409, 247] width 23 height 12
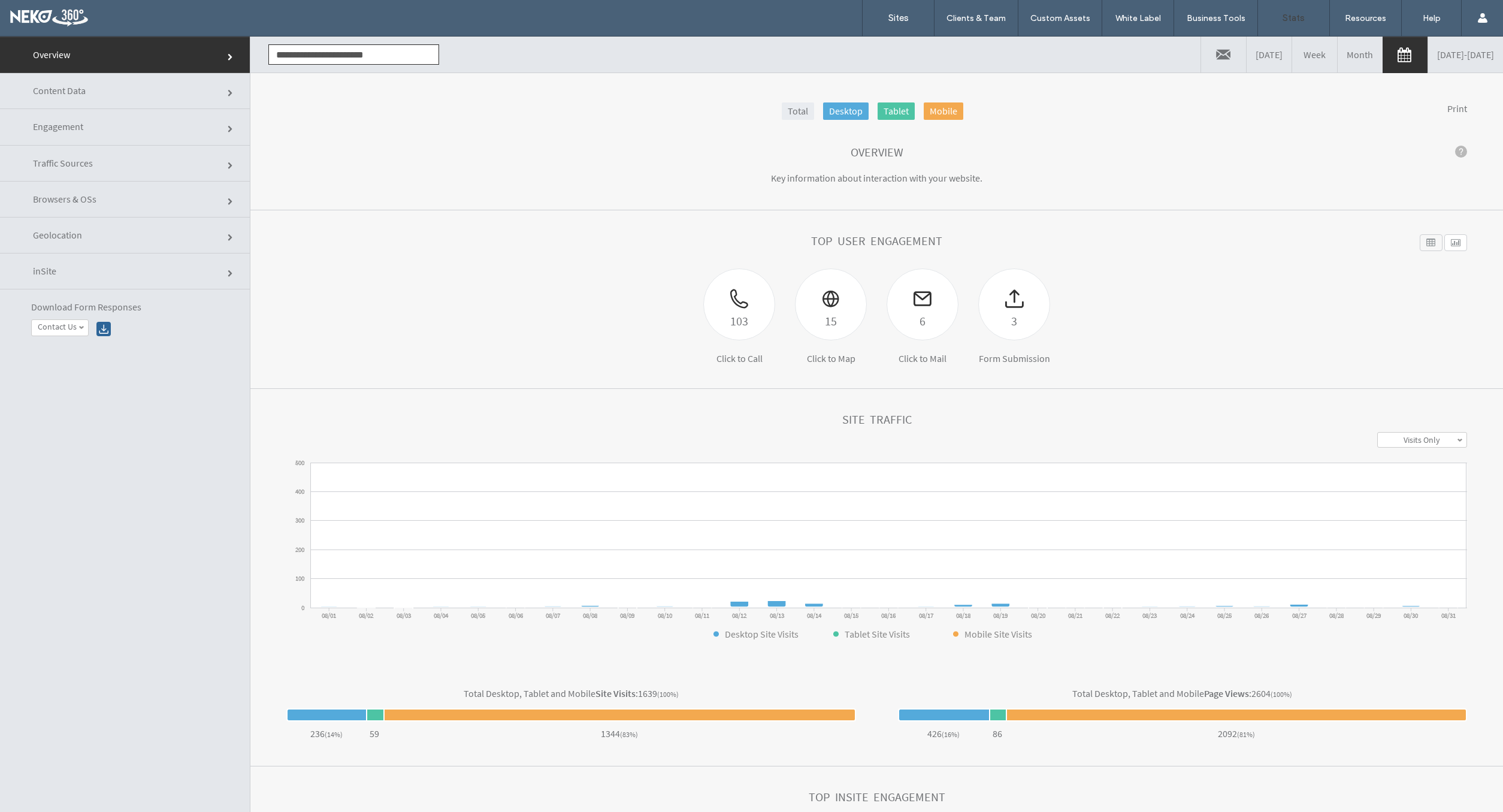
click at [112, 131] on link "Engagement" at bounding box center [125, 127] width 250 height 36
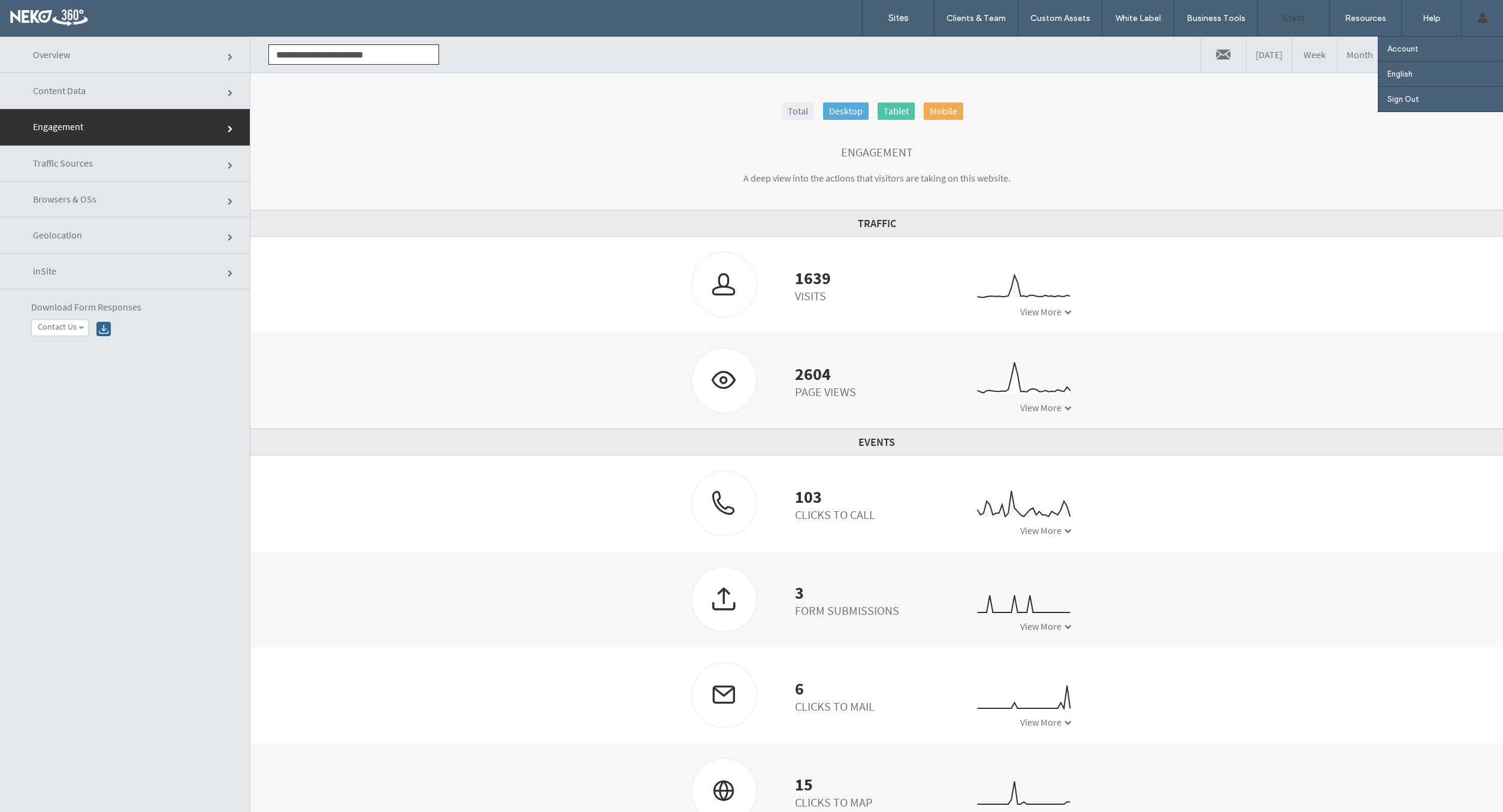
click at [1486, 16] on icon at bounding box center [1483, 18] width 10 height 10
click at [913, 17] on link "Sites" at bounding box center [899, 18] width 72 height 36
